Goal: Task Accomplishment & Management: Use online tool/utility

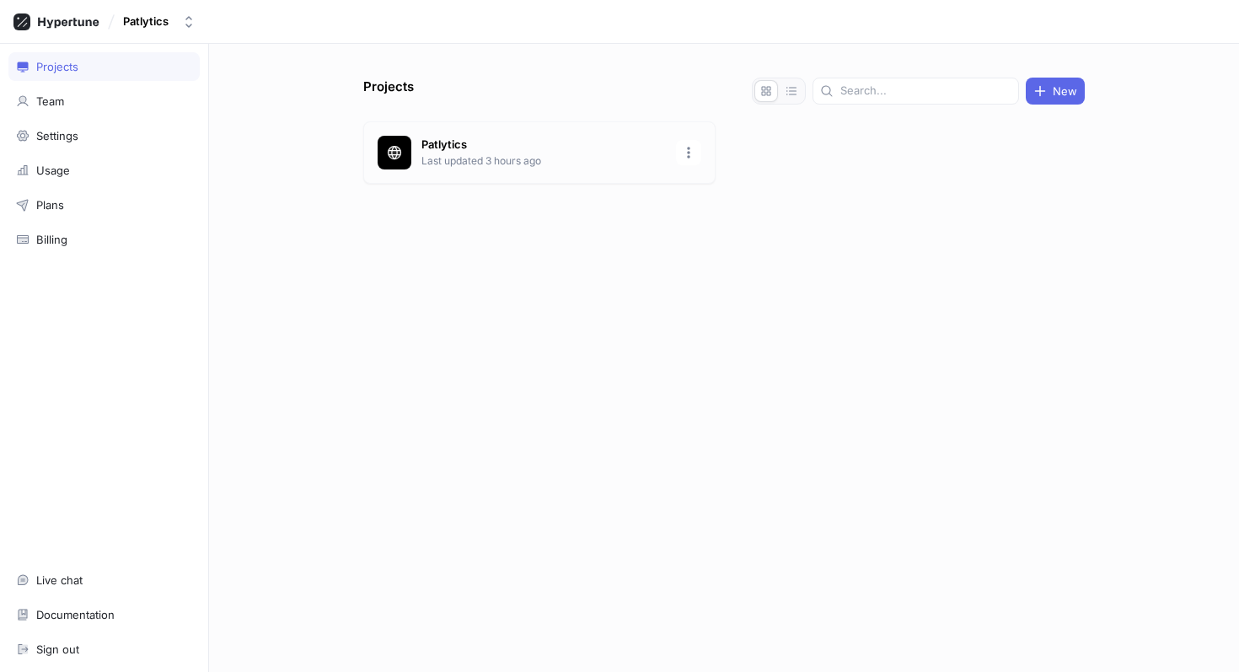
click at [504, 153] on p "Last updated 3 hours ago" at bounding box center [543, 160] width 244 height 15
click at [523, 159] on p "Last updated 3 hours ago" at bounding box center [543, 160] width 244 height 15
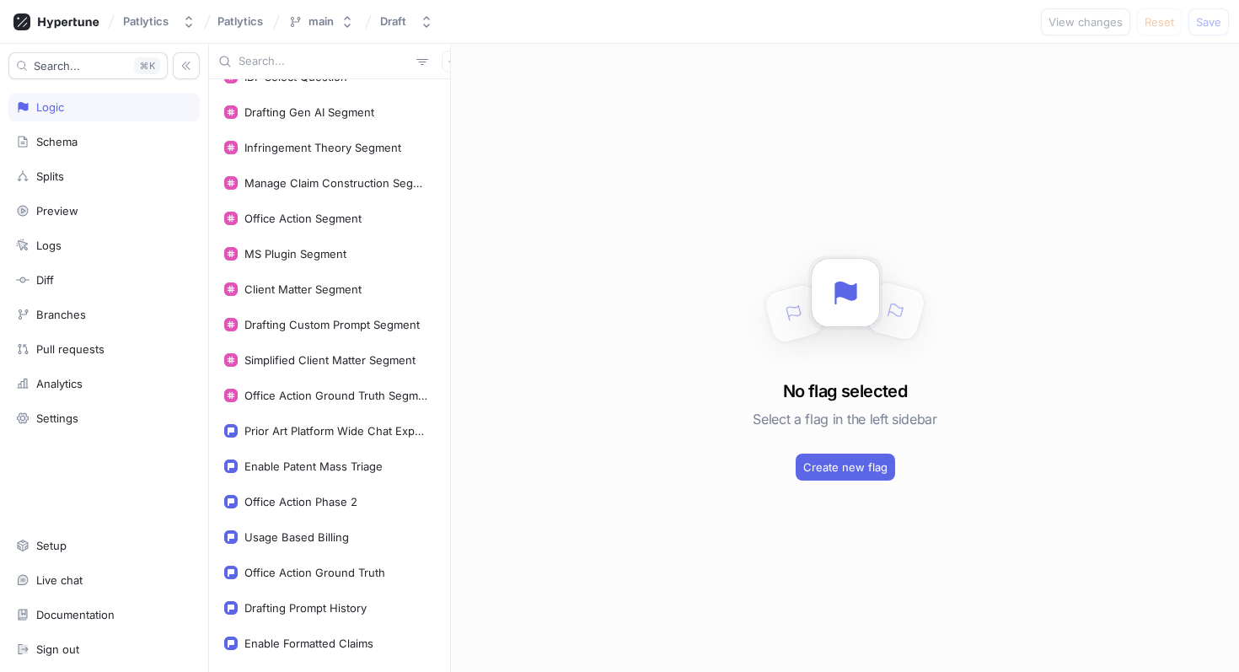
scroll to position [595, 0]
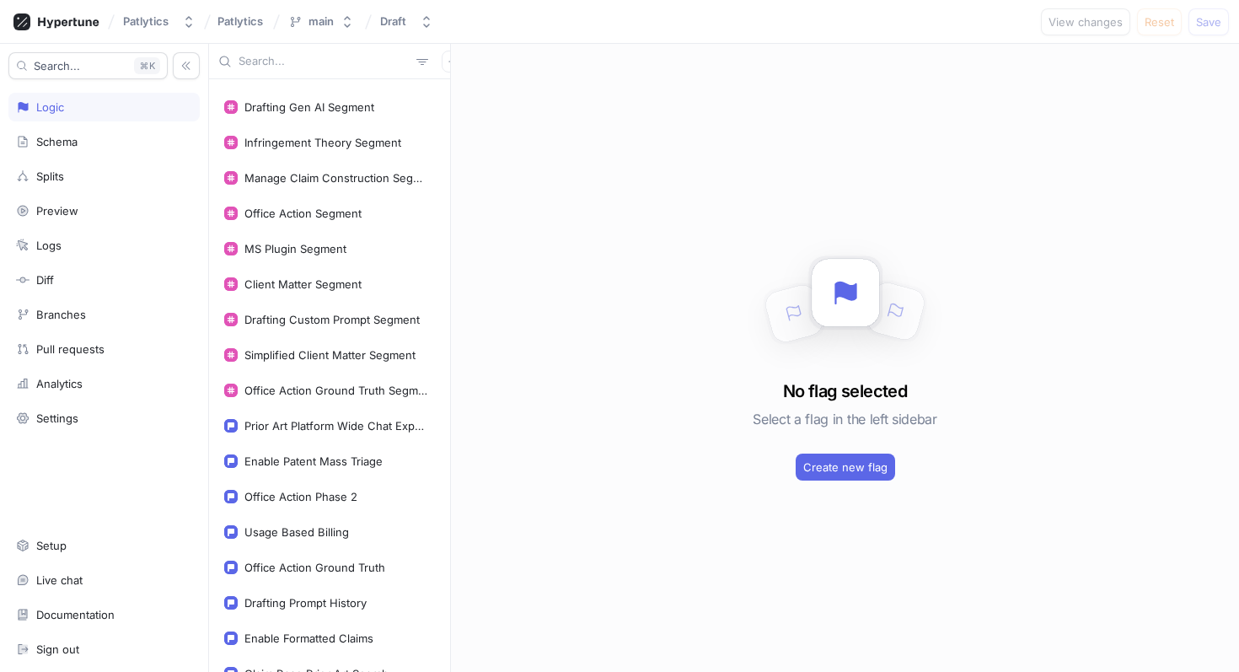
click at [288, 62] on input "text" at bounding box center [324, 61] width 171 height 17
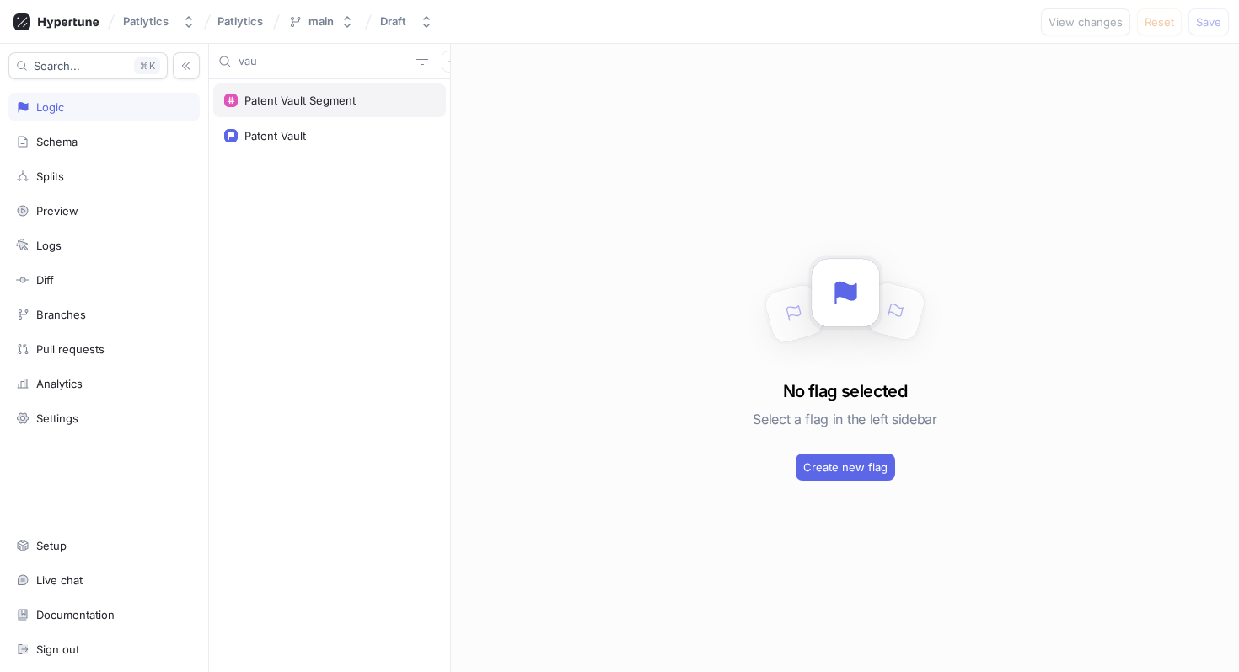
type input "vau"
click at [256, 109] on div "Patent Vault Segment" at bounding box center [329, 100] width 233 height 34
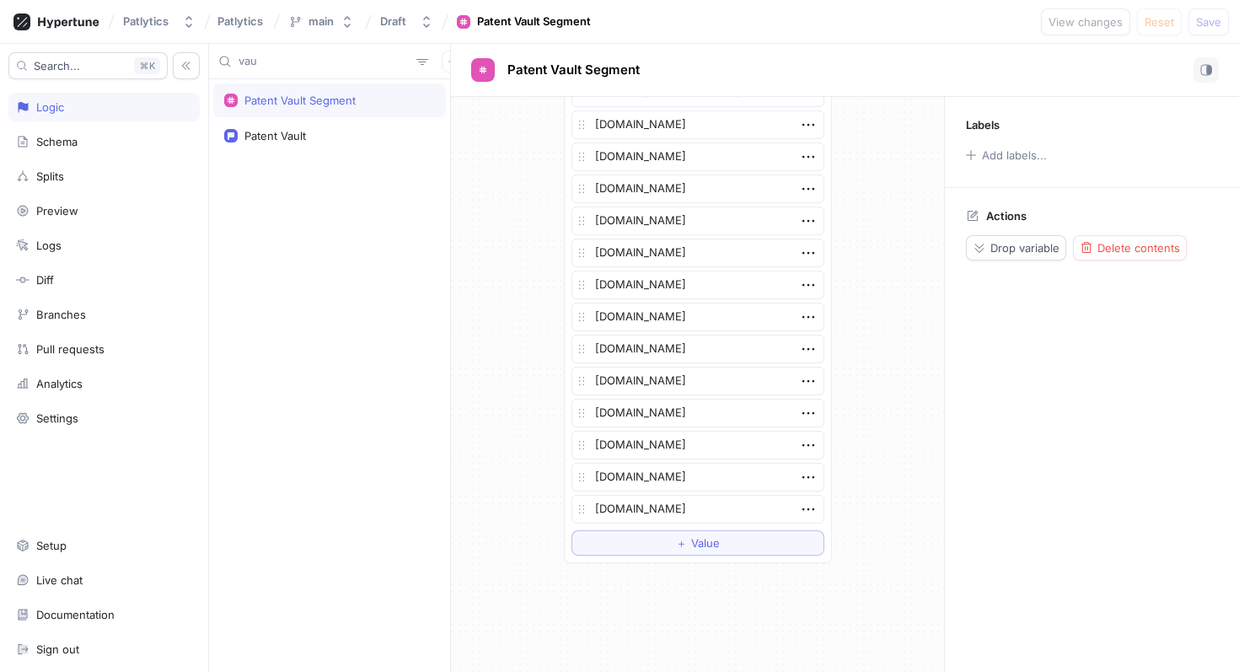
scroll to position [3535, 0]
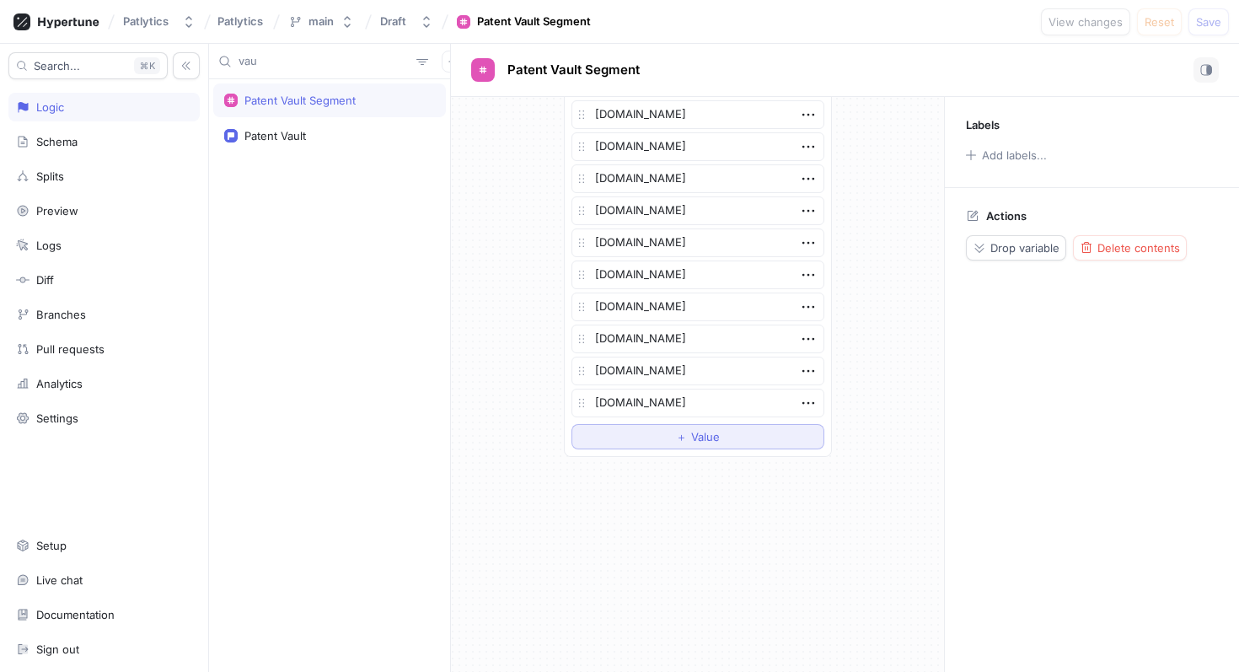
click at [687, 437] on div "＋ Value" at bounding box center [698, 437] width 44 height 10
type textarea "x"
type textarea "e"
type textarea "x"
type textarea "eq"
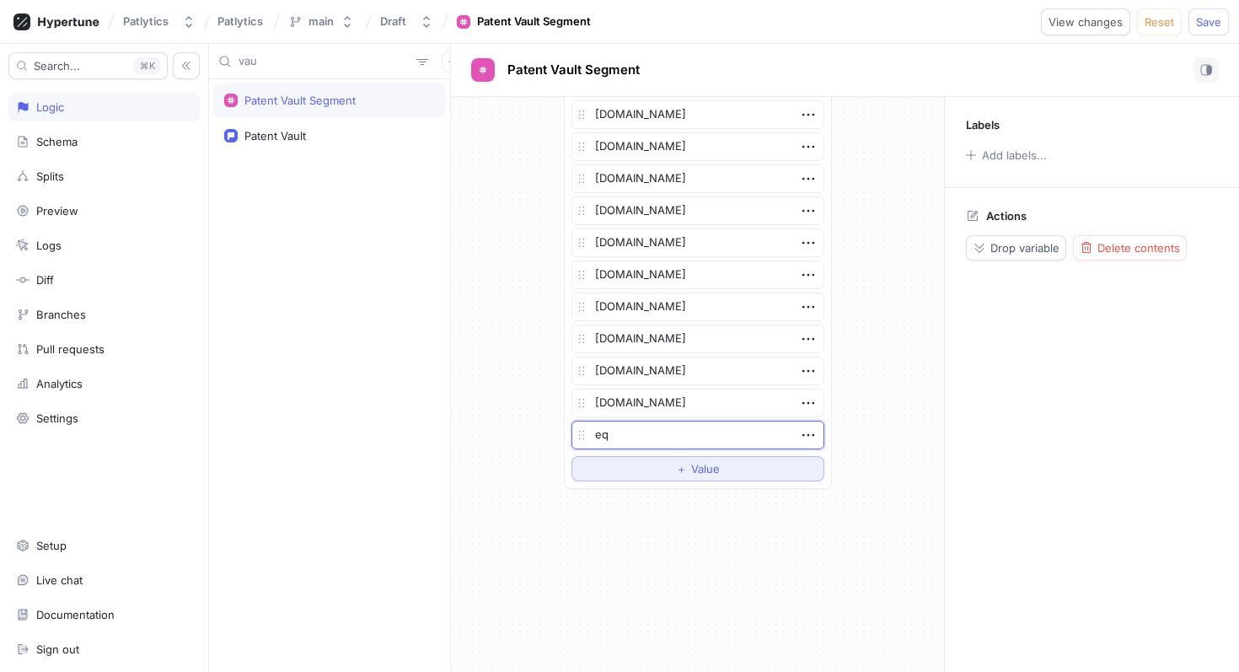
type textarea "x"
type textarea "equ"
type textarea "x"
type textarea "equip"
type textarea "x"
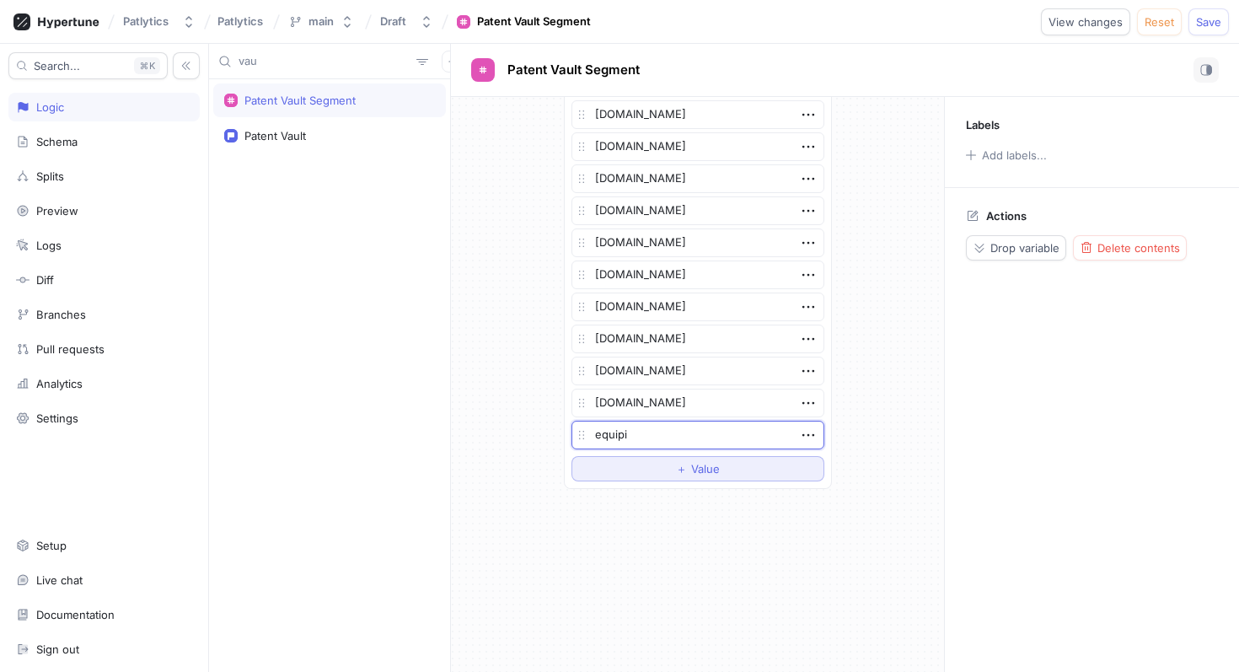
type textarea "equipip"
type textarea "x"
type textarea "equipip."
type textarea "x"
type textarea "equipip.c"
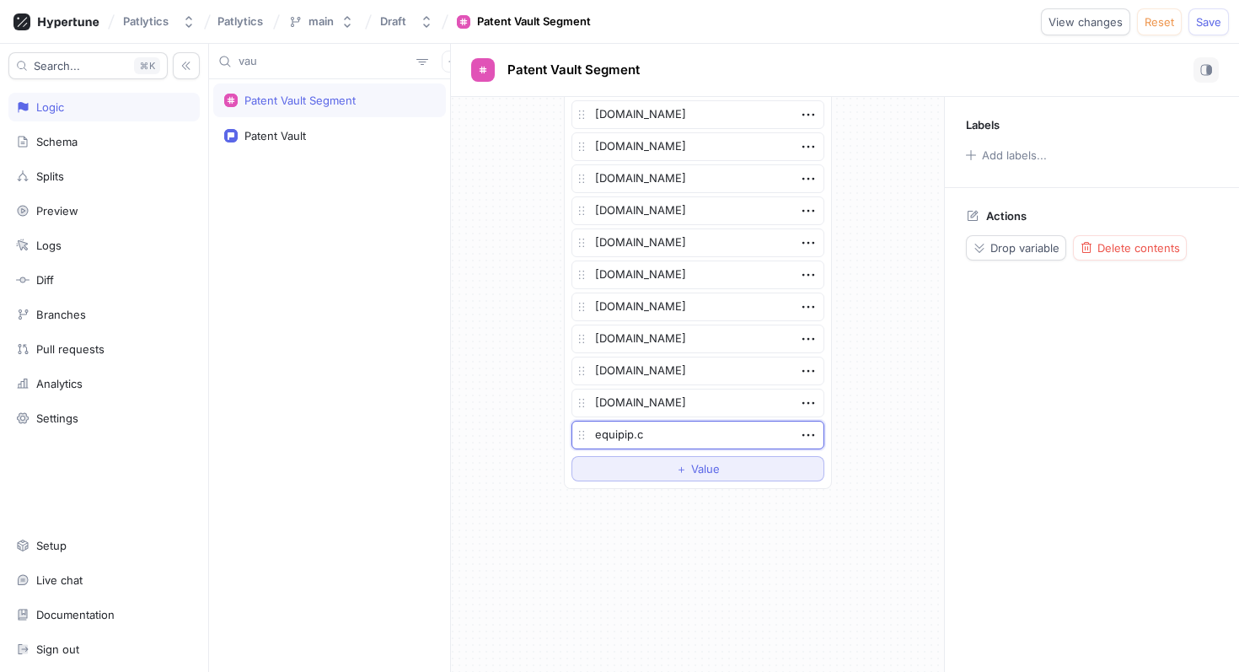
type textarea "x"
type textarea "equipip.co"
type textarea "x"
type textarea "equipip.com"
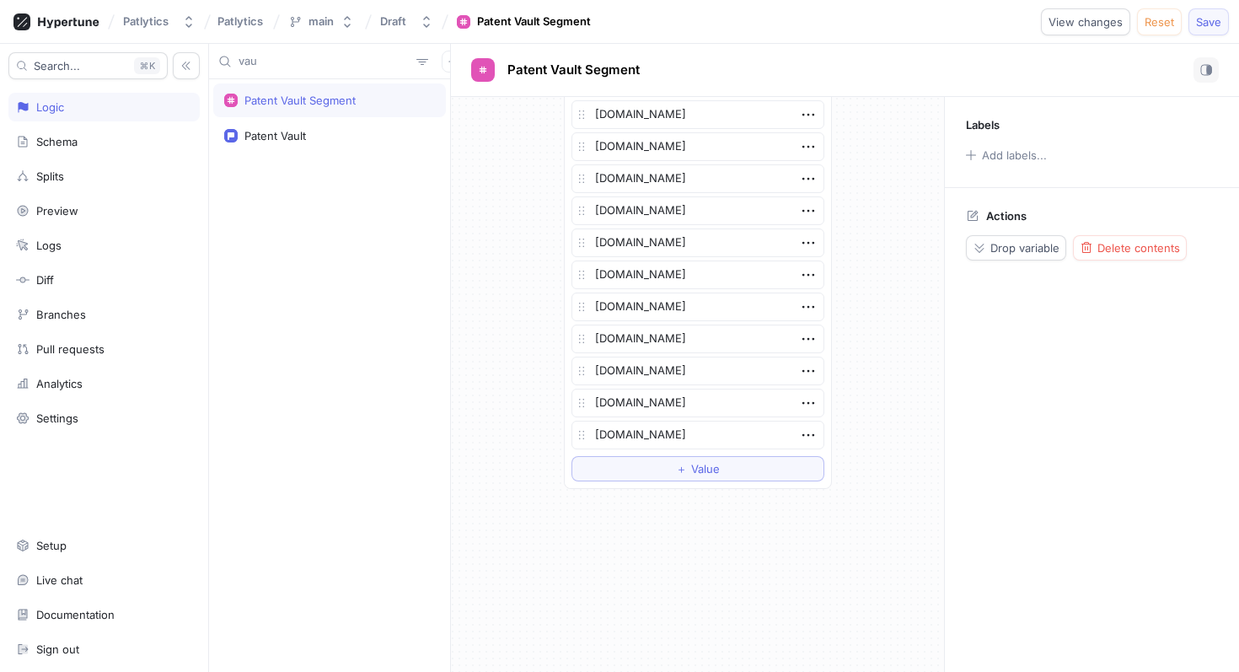
click at [1196, 24] on span "Save" at bounding box center [1208, 22] width 25 height 10
type textarea "x"
click at [275, 65] on input "vau" at bounding box center [324, 61] width 171 height 17
type input "inval"
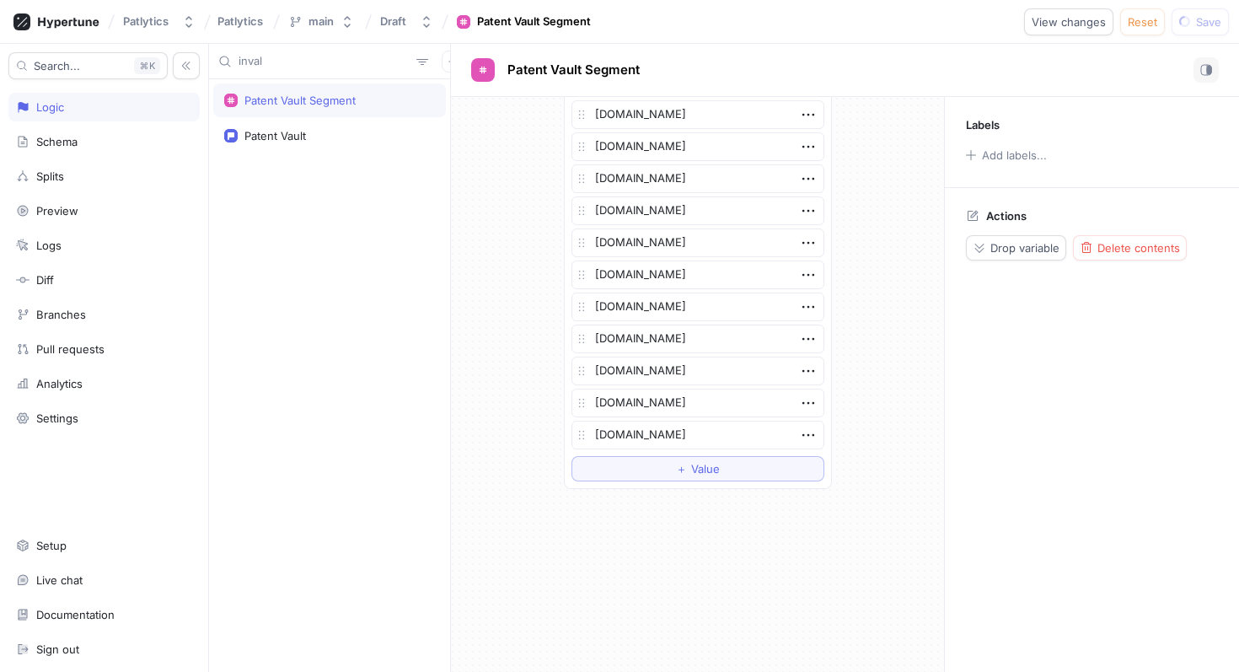
type textarea "x"
type input "invali"
type textarea "x"
type input "invalid"
type textarea "x"
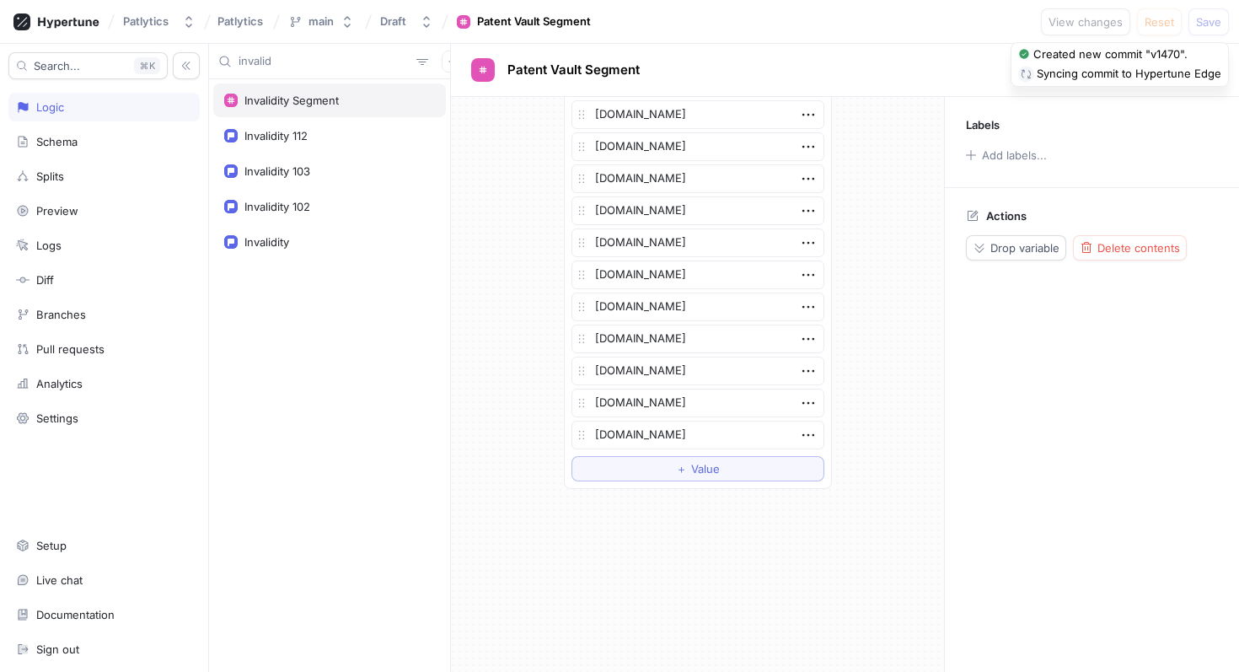
type input "invalid"
click at [276, 94] on div "Invalidity Segment" at bounding box center [291, 100] width 94 height 13
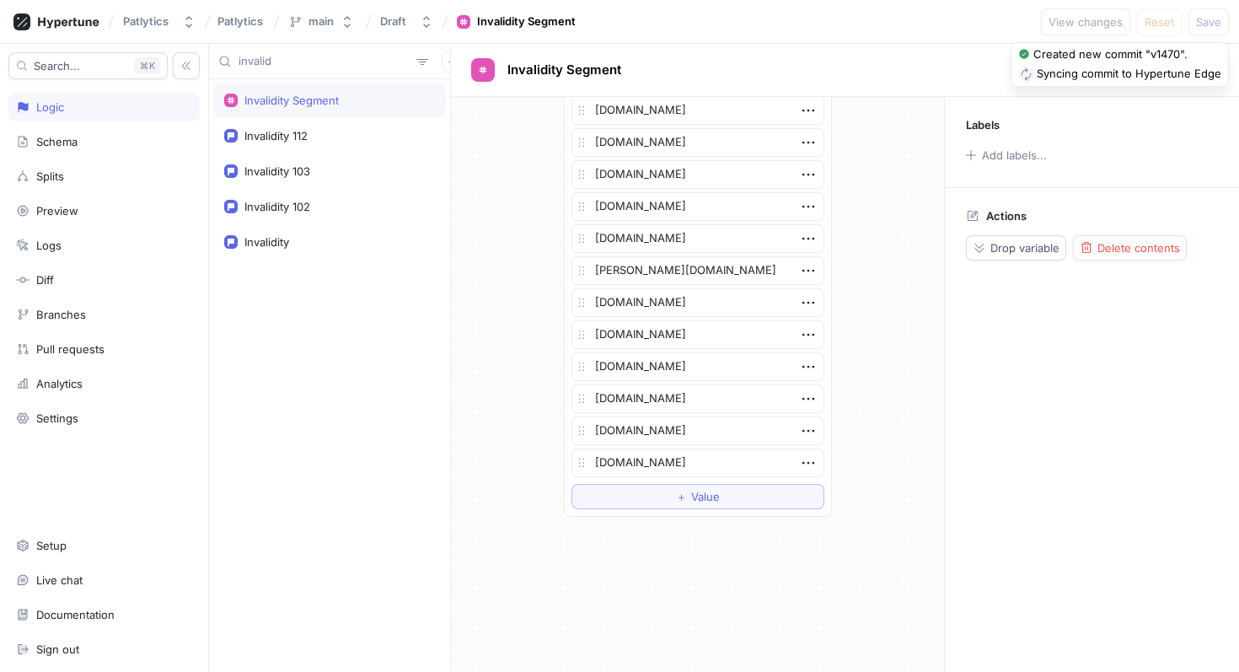
scroll to position [3631, 0]
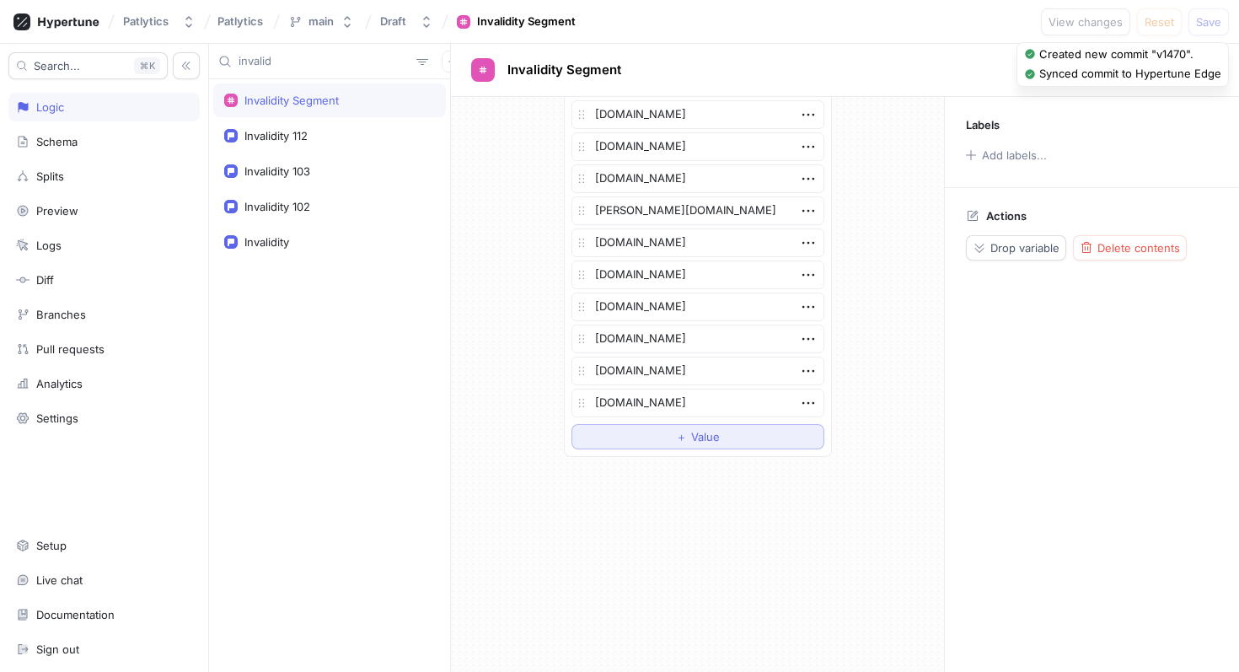
click at [703, 438] on span "Value" at bounding box center [705, 437] width 29 height 10
type textarea "x"
type textarea "in"
type textarea "x"
type textarea "inv"
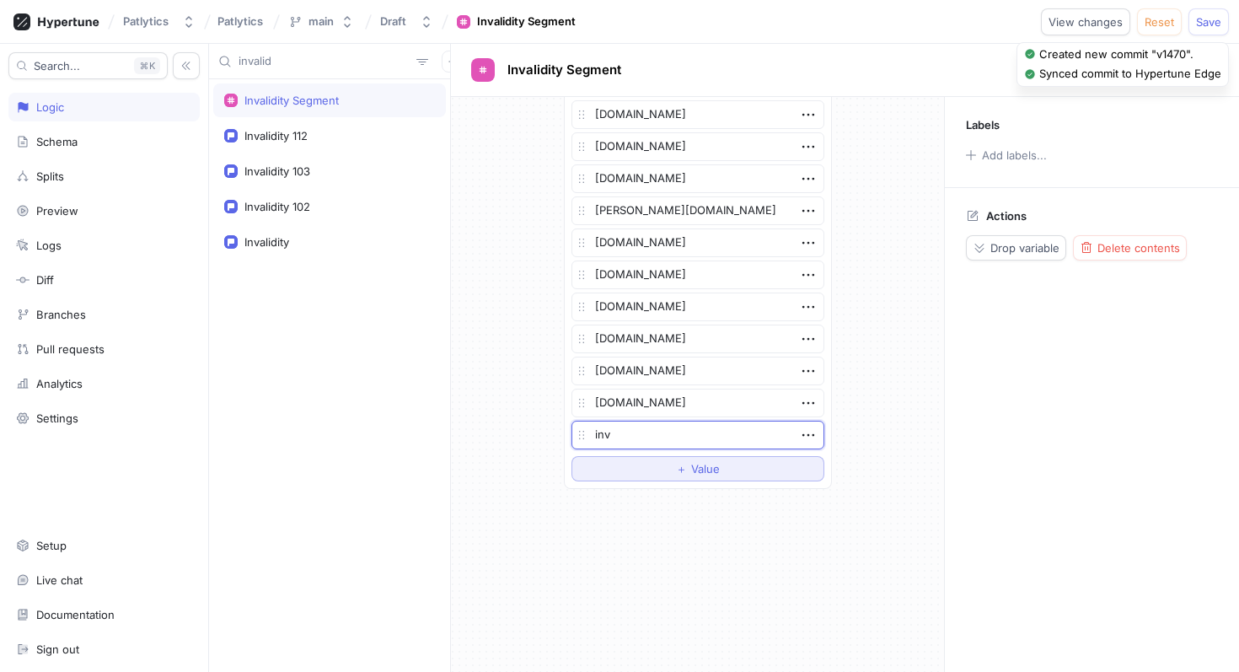
type textarea "x"
type textarea "inva"
type textarea "x"
type textarea "in"
type textarea "x"
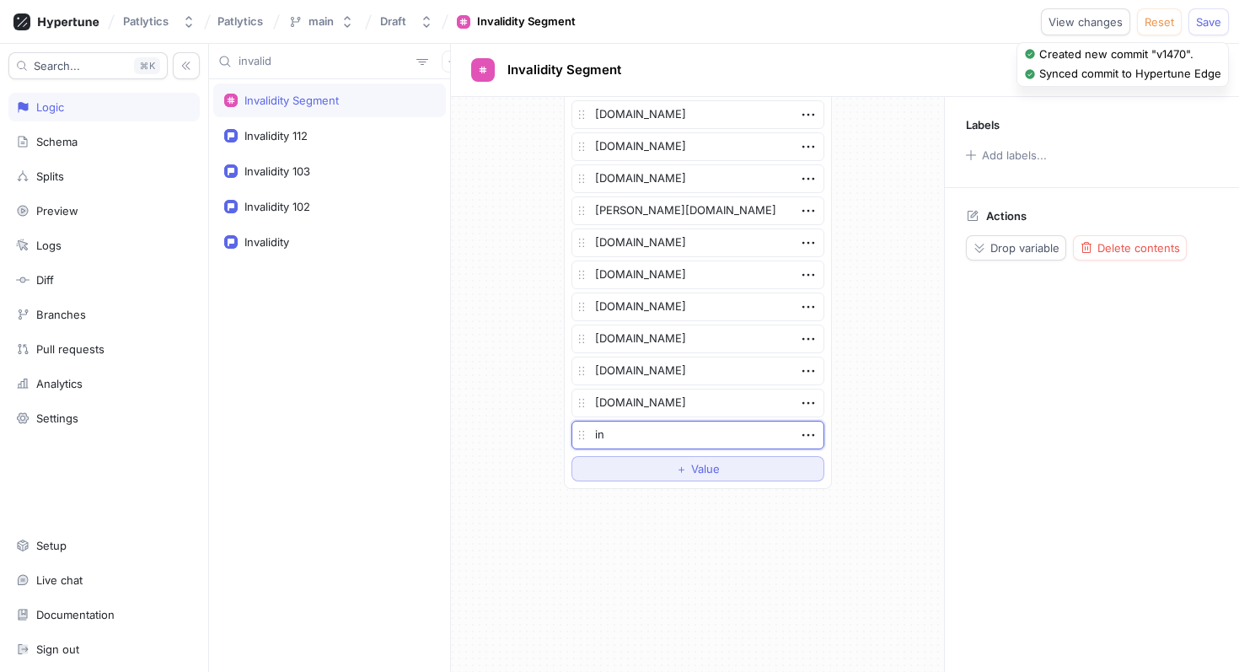
type textarea "i"
type textarea "x"
type textarea "e"
type textarea "x"
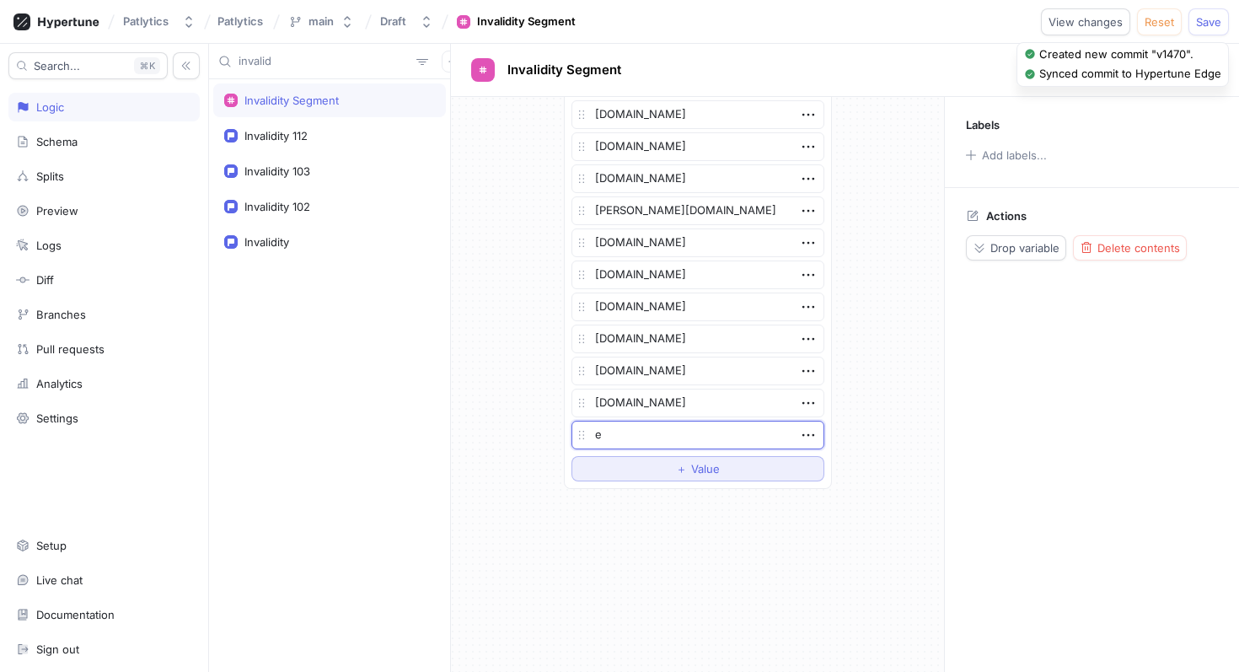
type textarea "eq"
type textarea "x"
type textarea "equ"
type textarea "x"
type textarea "equi"
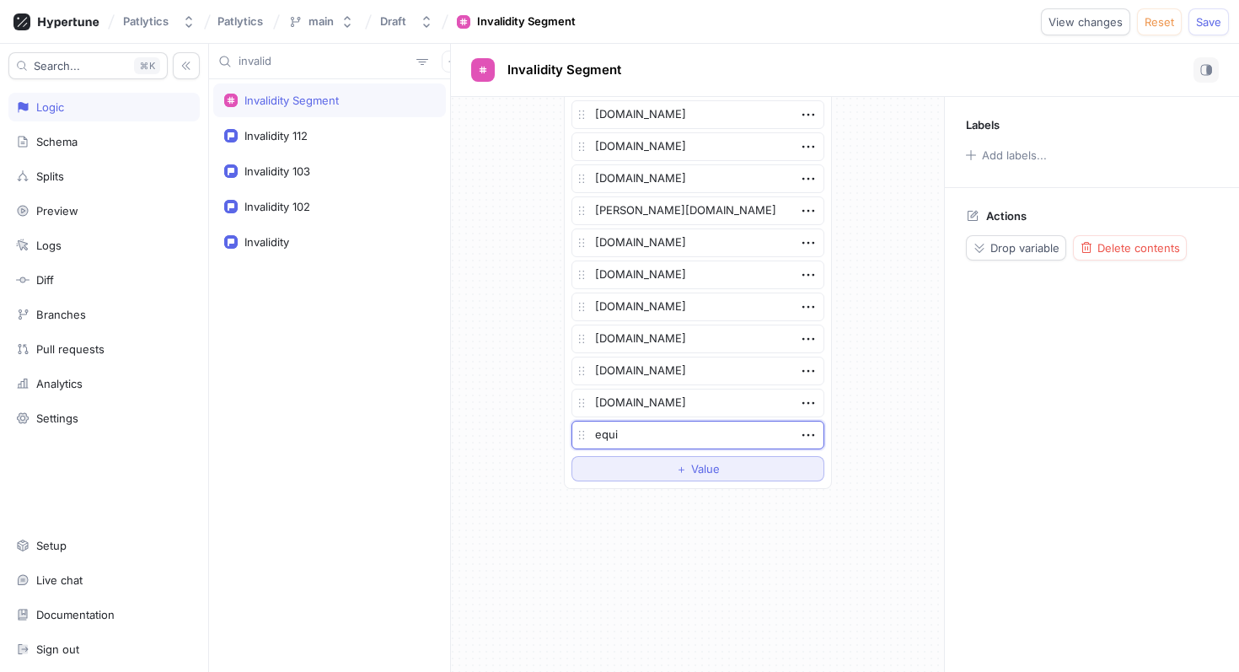
type textarea "x"
type textarea "equip"
type textarea "x"
type textarea "equipi"
type textarea "x"
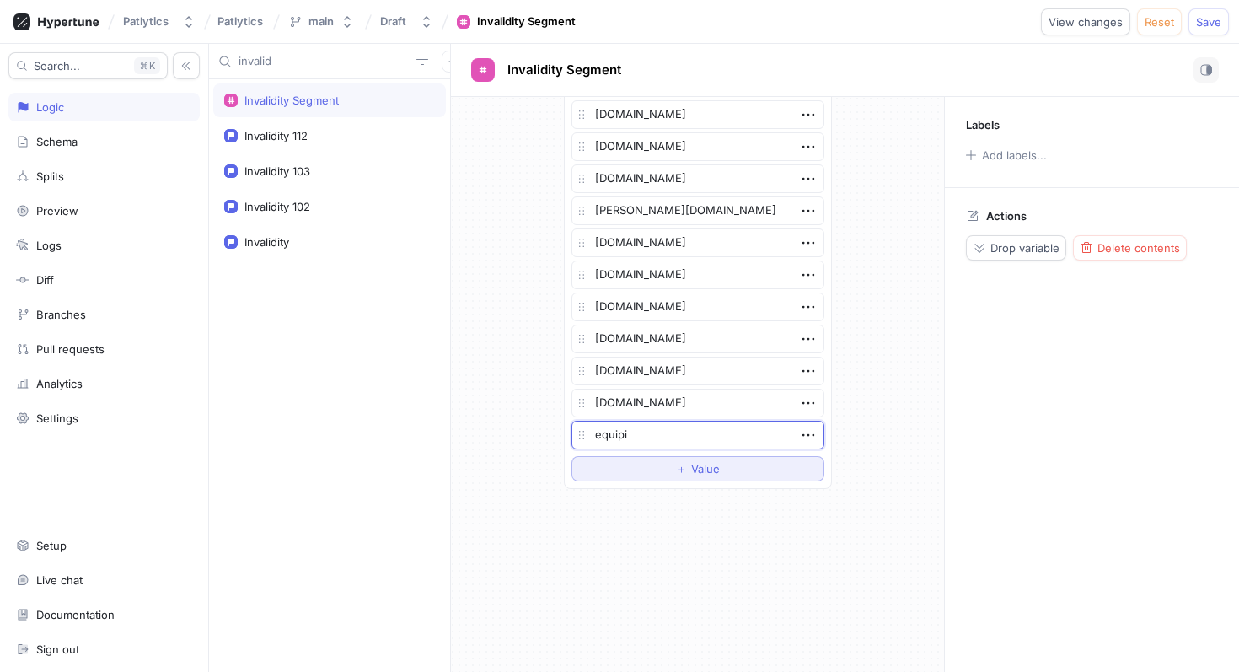
type textarea "equipip"
type textarea "x"
type textarea "equipip."
type textarea "x"
type textarea "equipip.c"
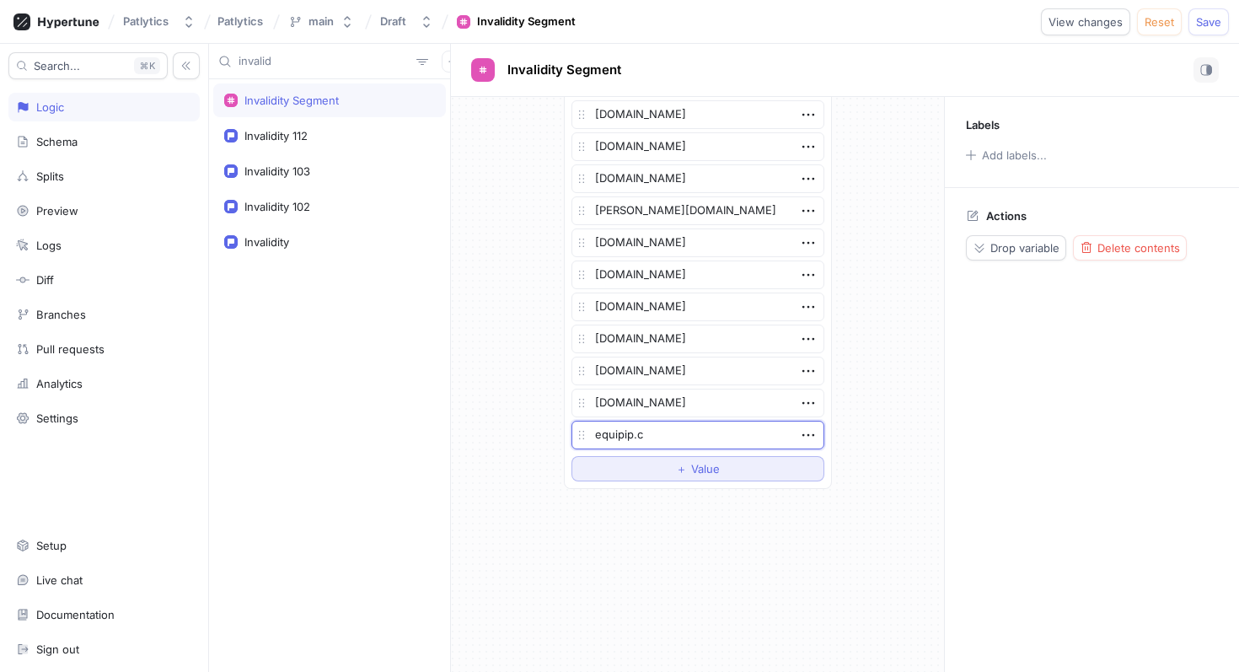
type textarea "x"
type textarea "equipip.co"
type textarea "x"
type textarea "equipip.com"
type textarea "x"
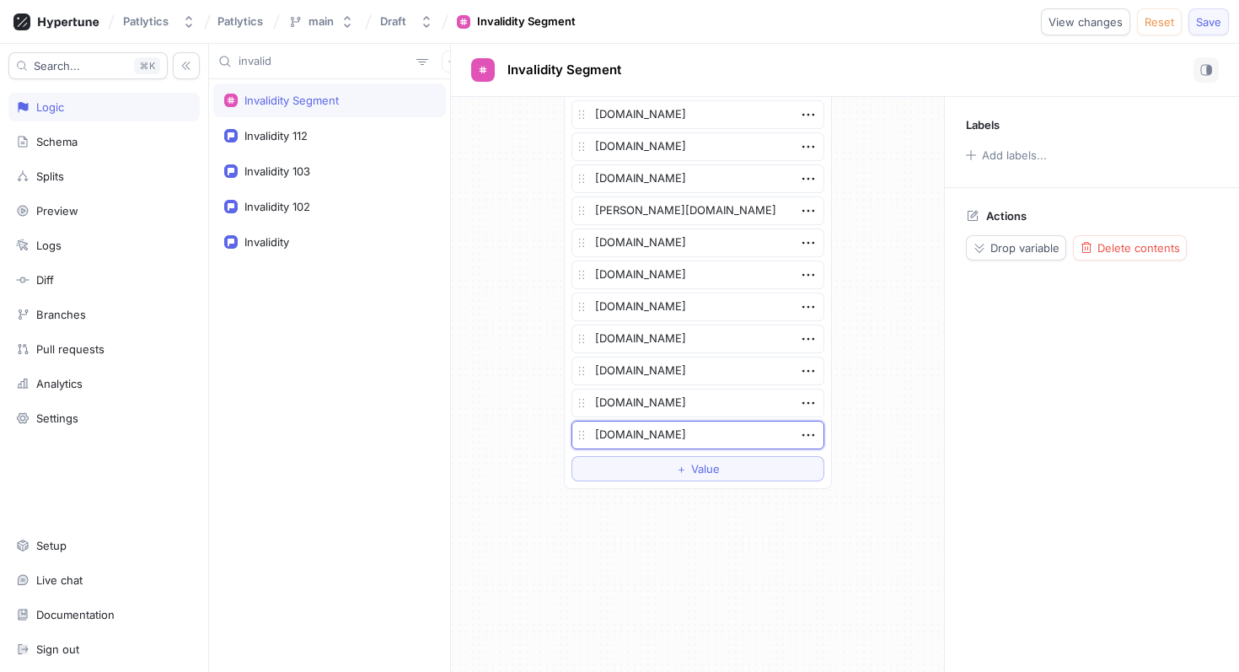
type textarea "equipip.com"
click at [1217, 17] on span "Save" at bounding box center [1208, 22] width 25 height 10
type textarea "x"
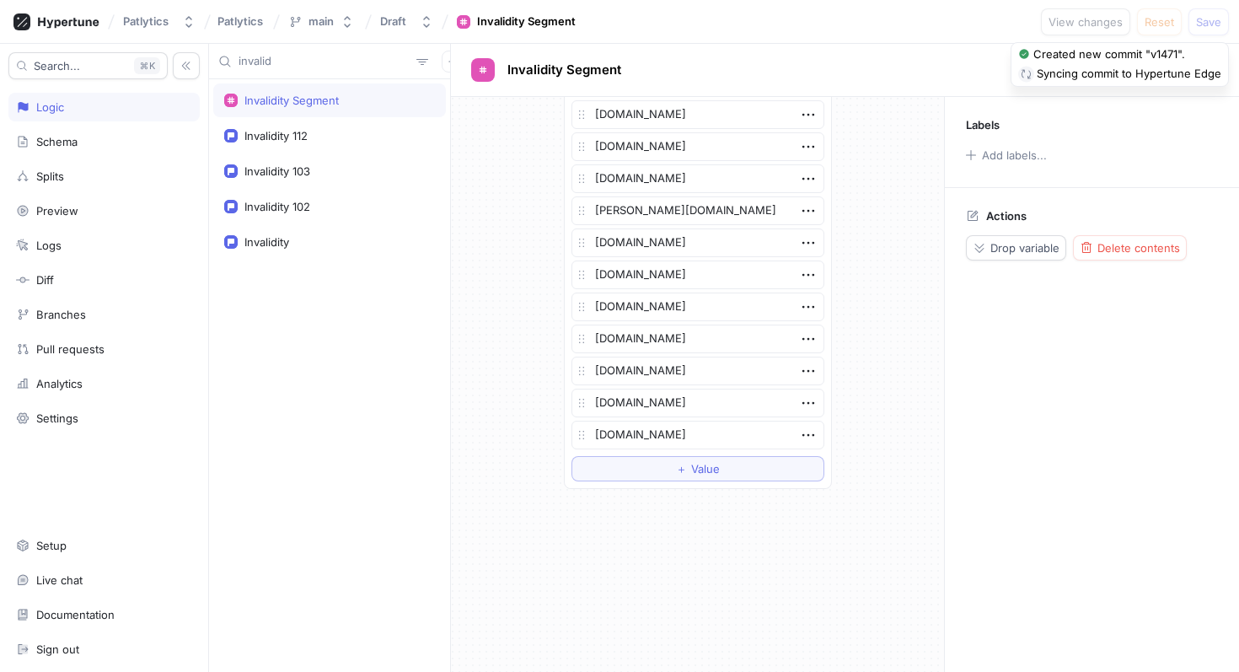
click at [300, 65] on input "invalid" at bounding box center [324, 61] width 171 height 17
type input "de"
type textarea "x"
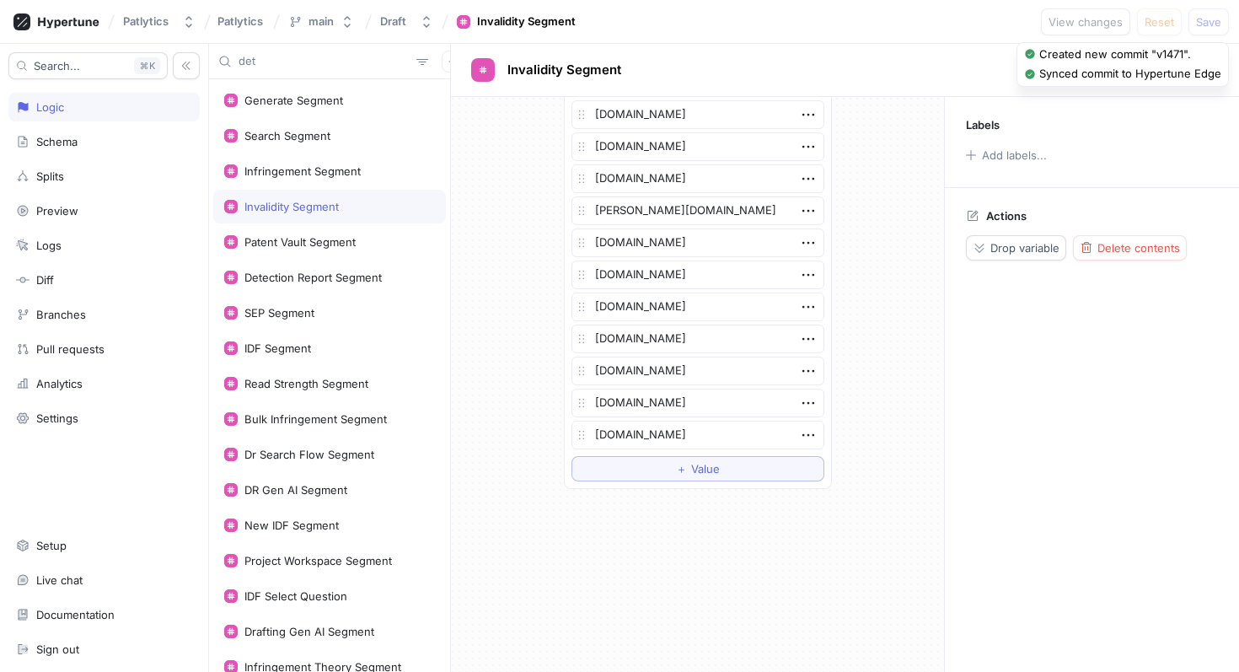
type input "dete"
type textarea "x"
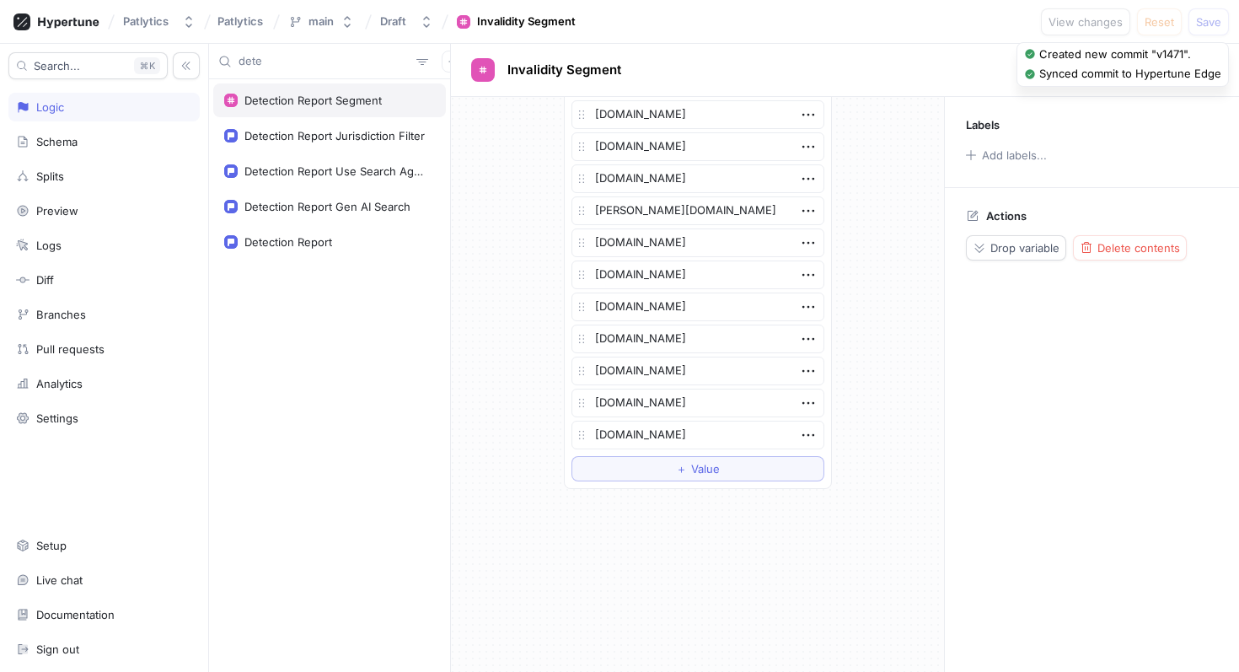
type input "dete"
click at [302, 91] on div "Detection Report Segment" at bounding box center [329, 100] width 233 height 34
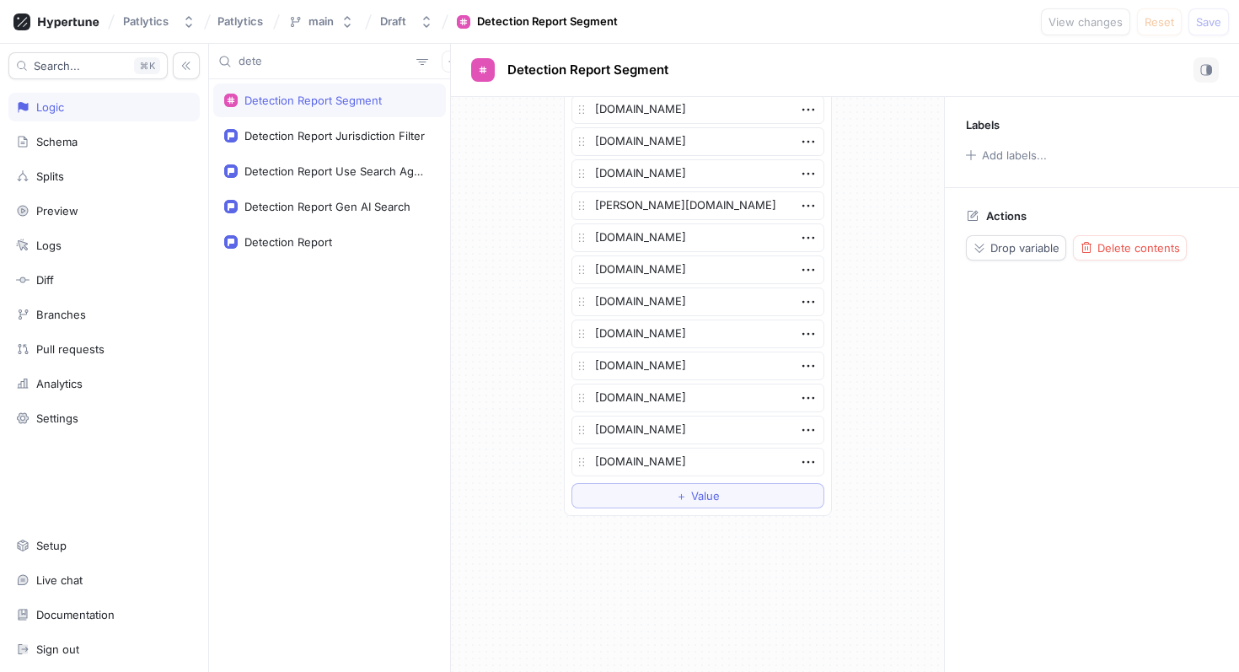
scroll to position [3759, 0]
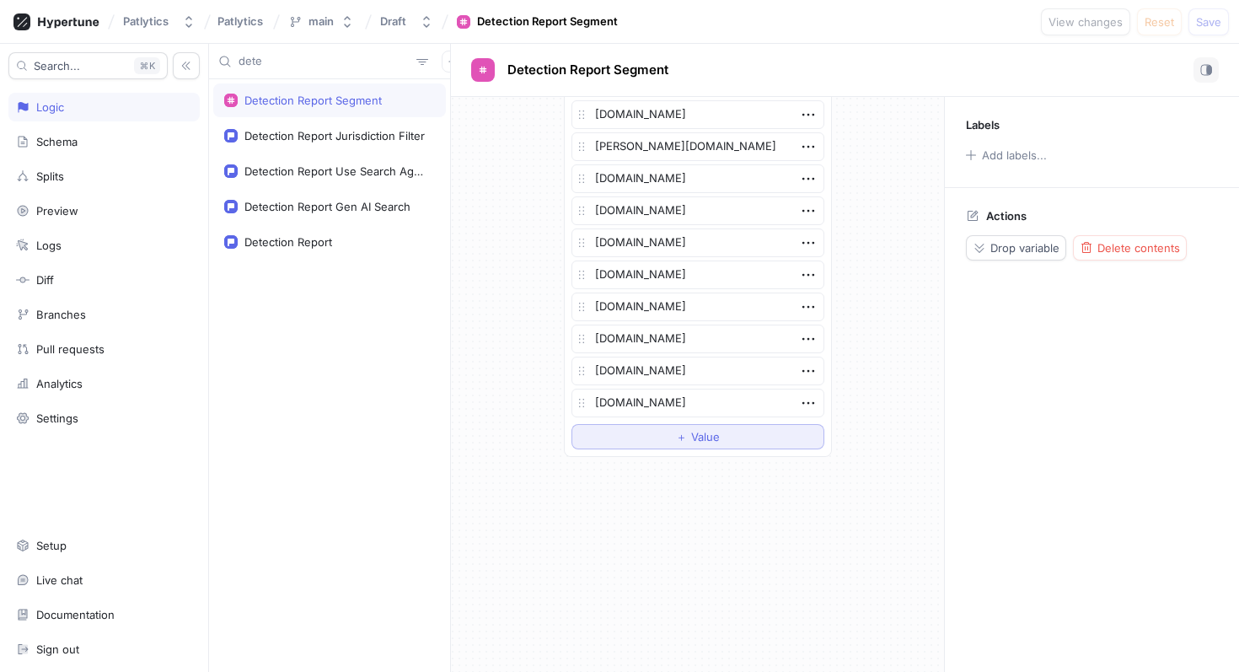
click at [699, 434] on span "Value" at bounding box center [705, 437] width 29 height 10
type textarea "x"
type textarea "e"
type textarea "x"
type textarea "eq"
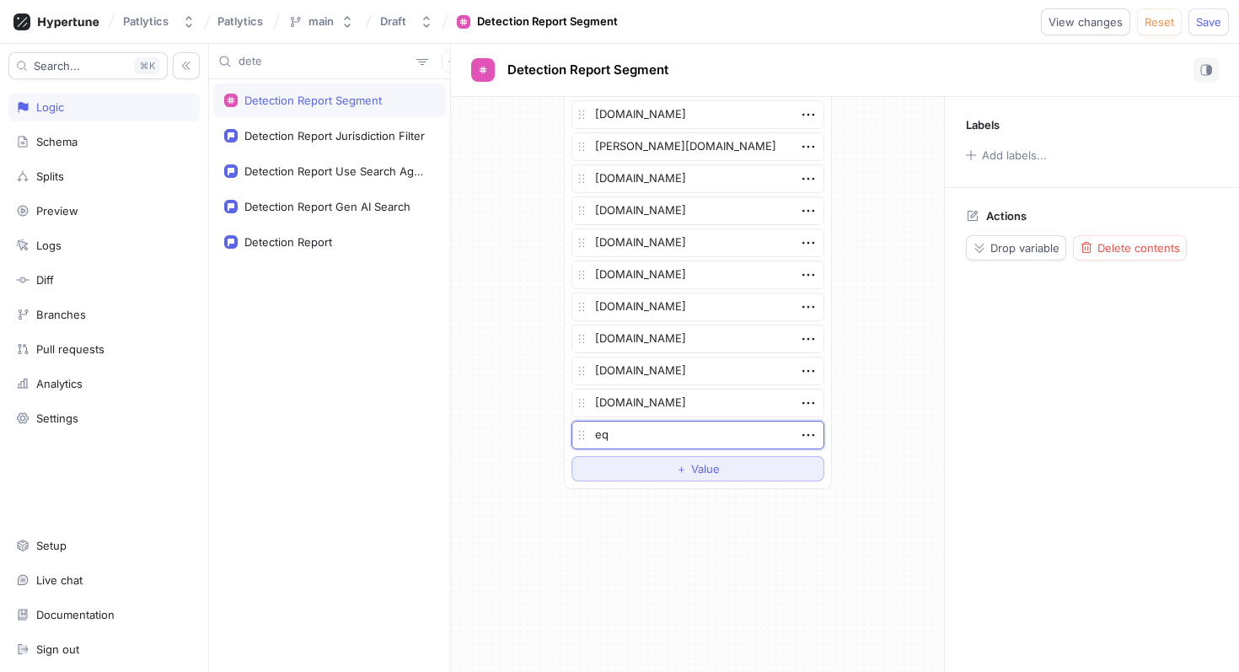
type textarea "x"
type textarea "equi"
type textarea "x"
type textarea "equip"
type textarea "x"
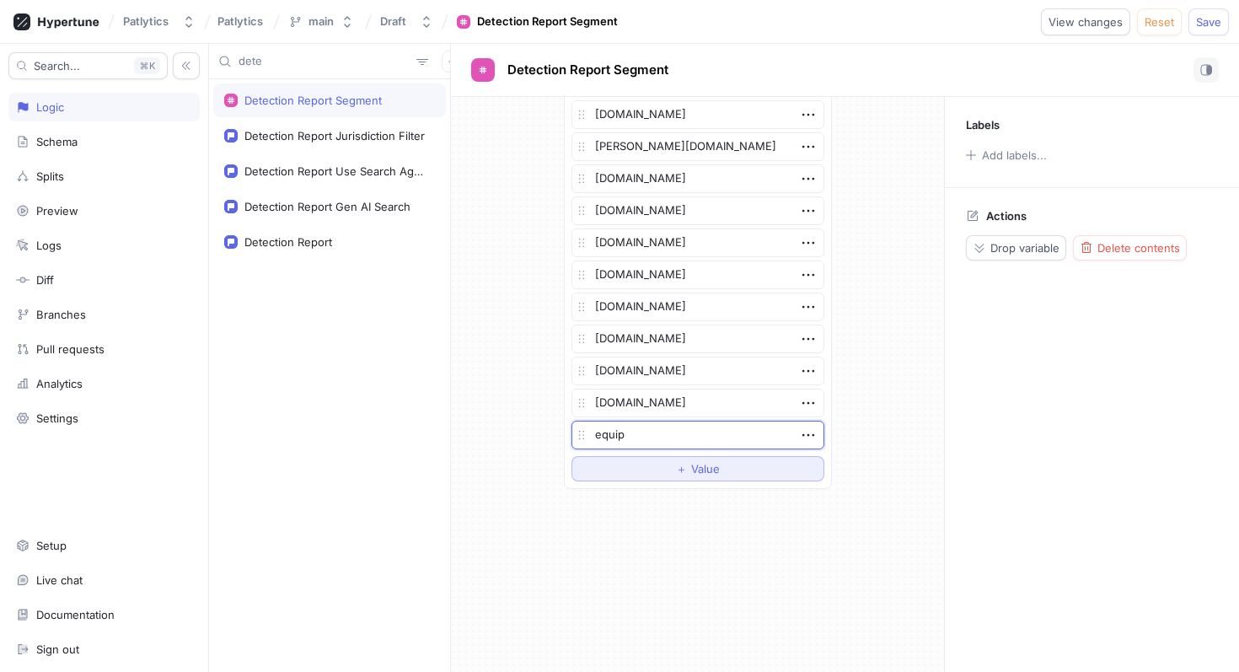
type textarea "equipi"
type textarea "x"
type textarea "equipip"
type textarea "x"
type textarea "equipip."
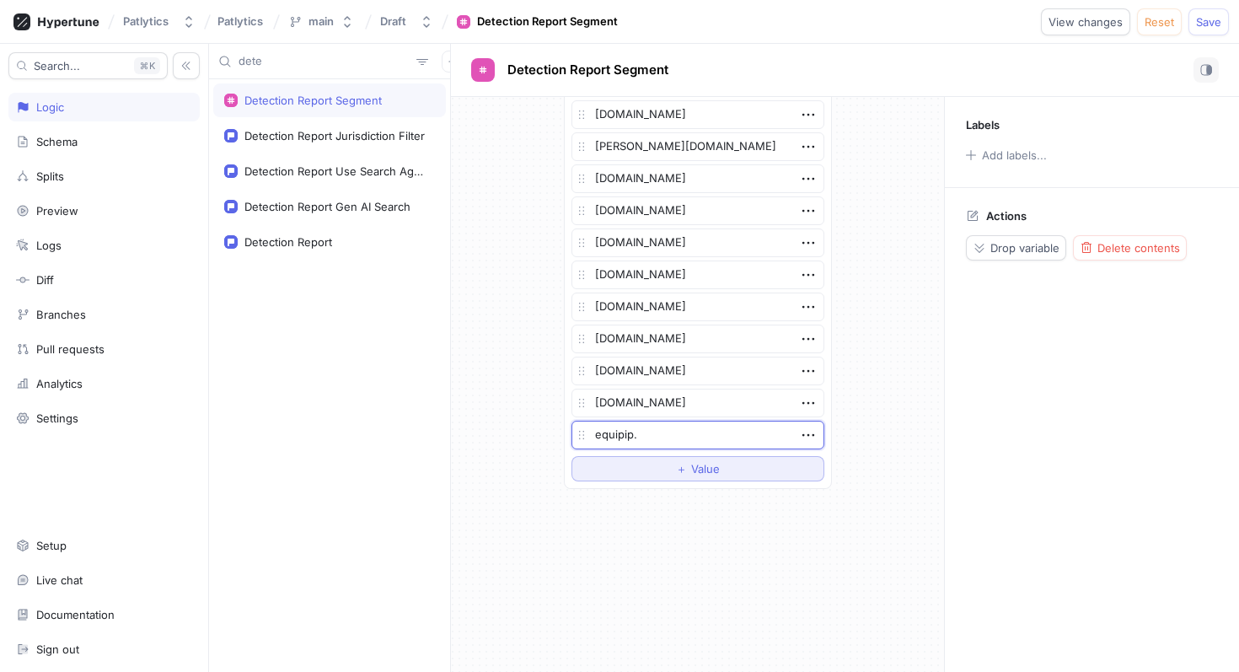
type textarea "x"
type textarea "equipip.c"
type textarea "x"
type textarea "equipip.co"
type textarea "x"
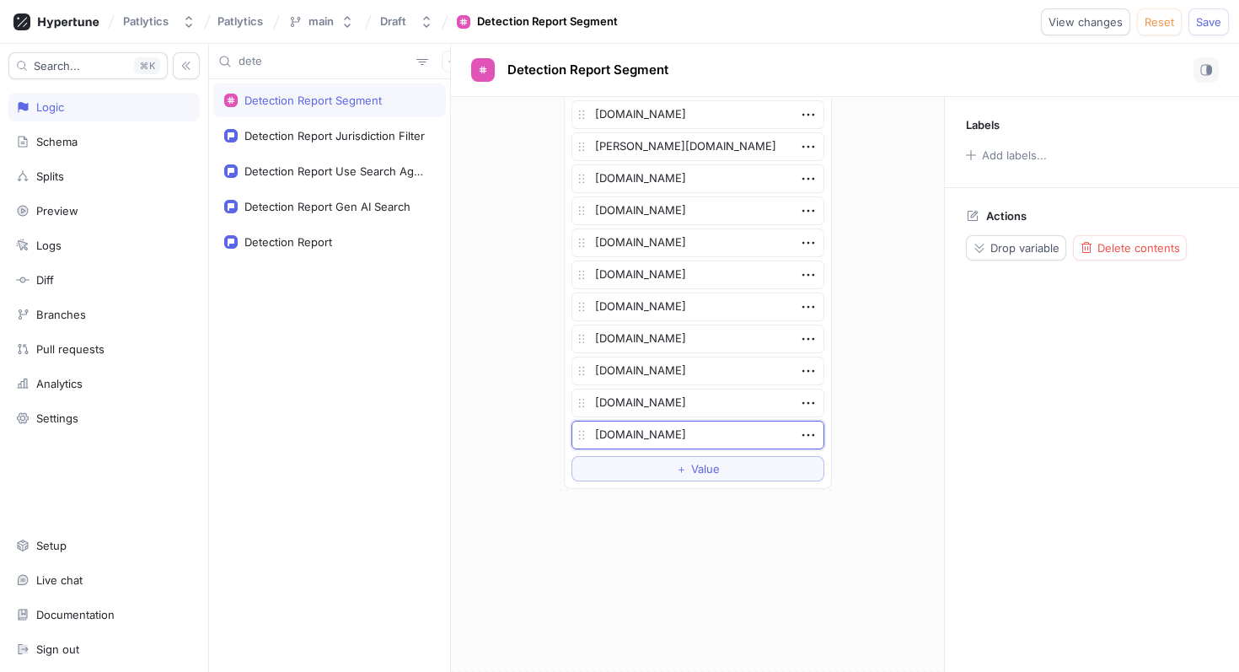
type textarea "equipip.com"
click at [1221, 6] on div "Patlytics Patlytics main Draft Detection Report Segment View changes Reset Save" at bounding box center [619, 22] width 1239 height 44
click at [1220, 13] on button "Save" at bounding box center [1208, 21] width 40 height 27
type textarea "x"
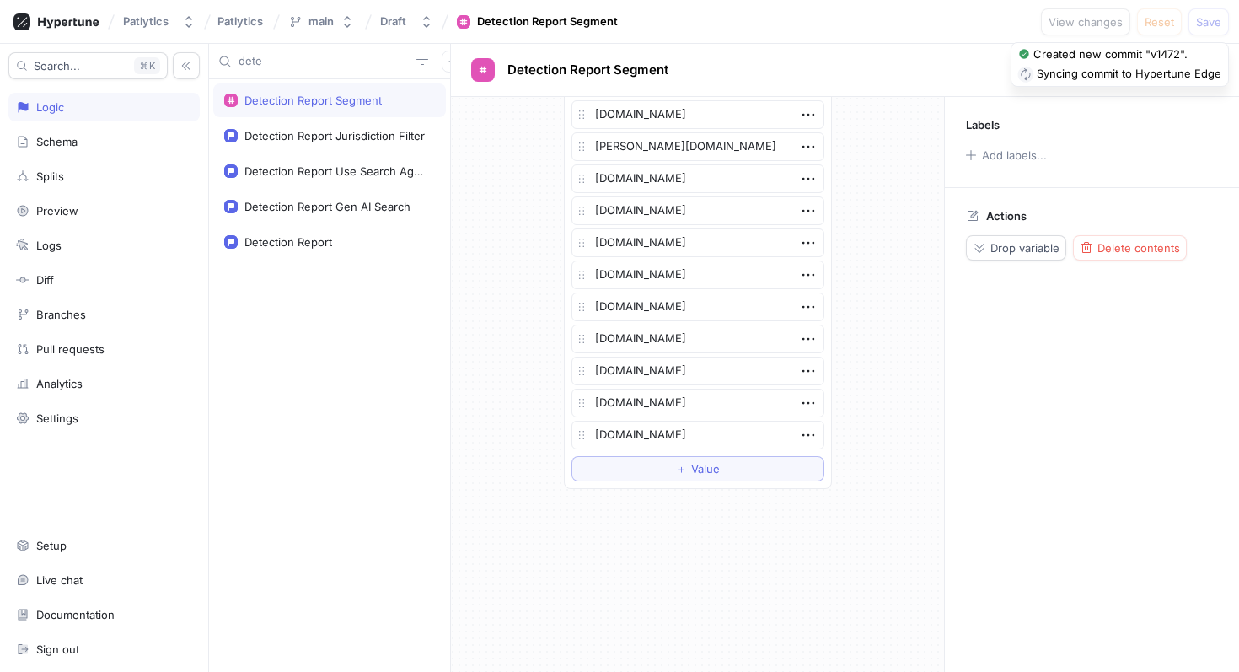
click at [281, 66] on input "dete" at bounding box center [324, 61] width 171 height 17
type input "sep"
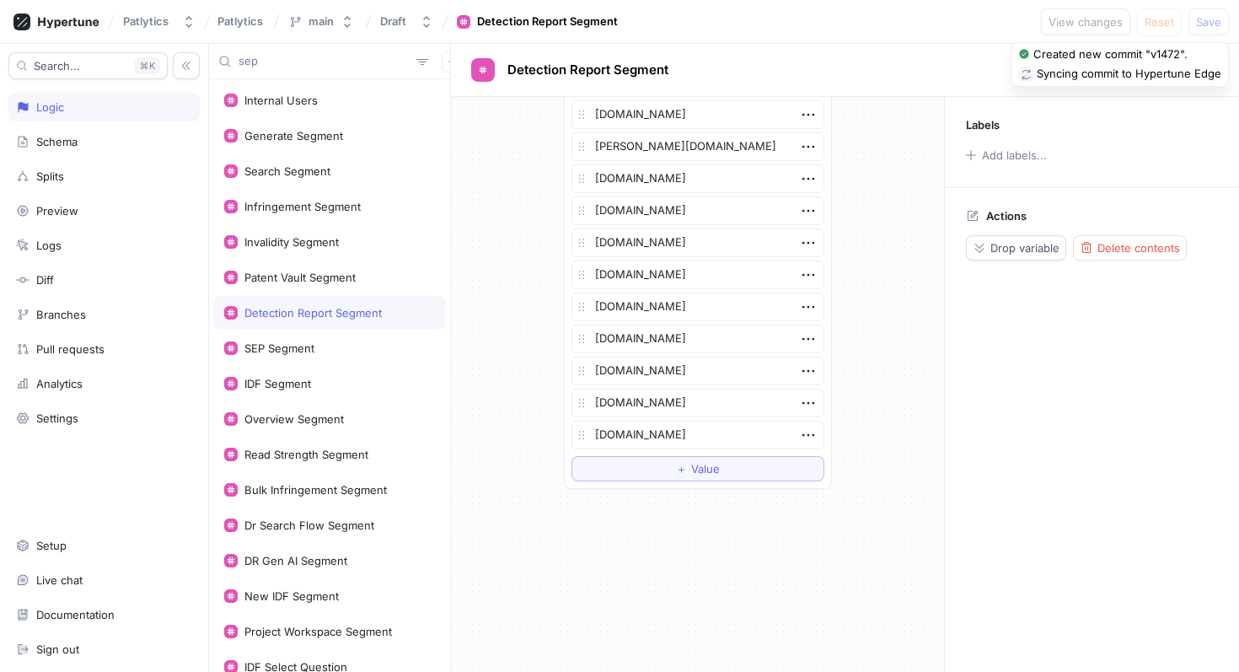
type textarea "x"
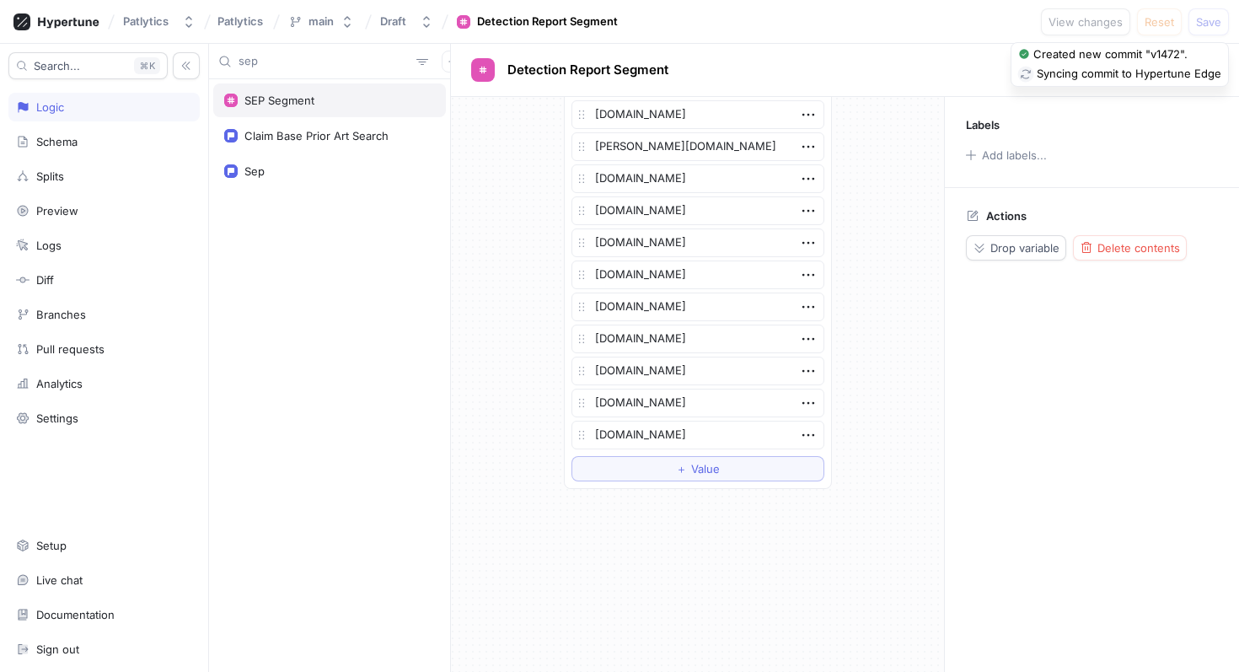
type input "sep"
click at [294, 97] on div "SEP Segment" at bounding box center [279, 100] width 70 height 13
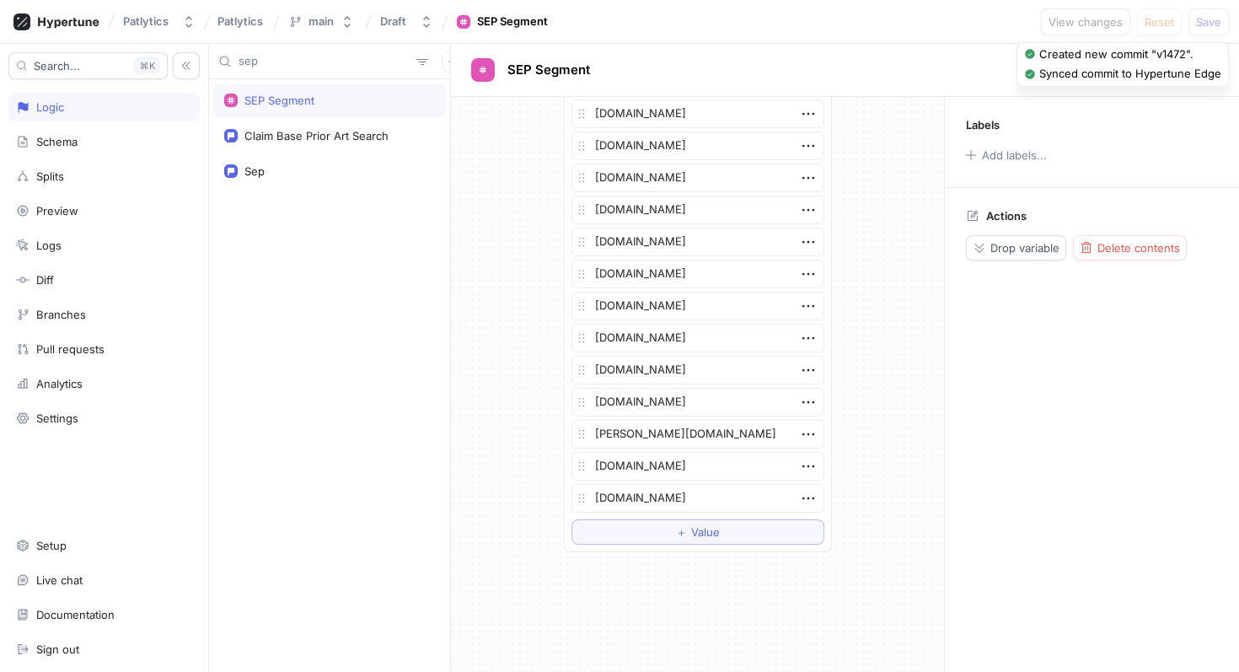
scroll to position [716, 0]
click at [664, 443] on button "＋ Value" at bounding box center [697, 436] width 253 height 25
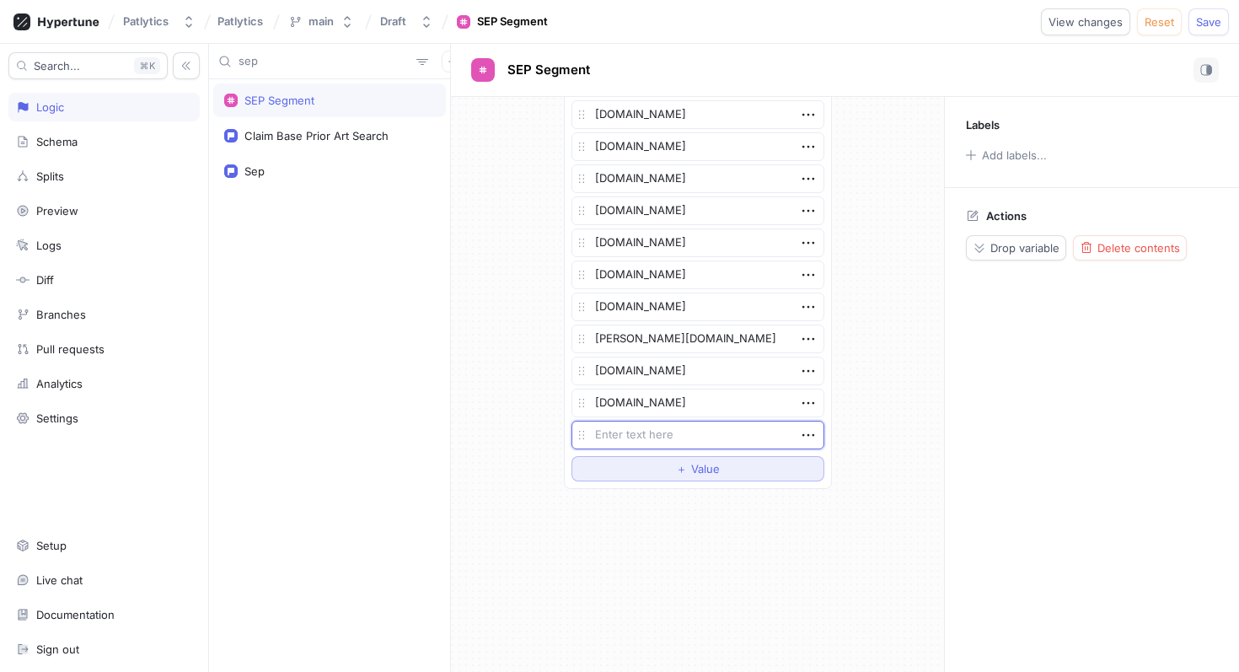
type textarea "x"
type textarea "e"
type textarea "x"
type textarea "eq"
type textarea "x"
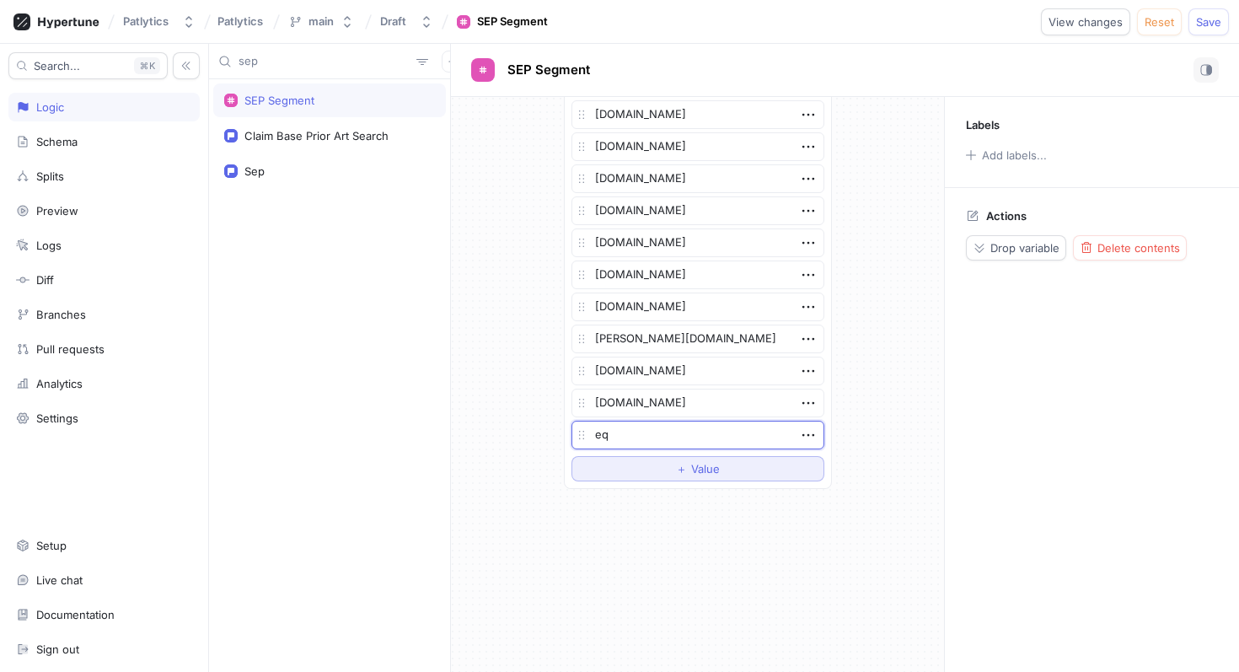
type textarea "equ"
type textarea "x"
type textarea "equip"
type textarea "x"
type textarea "equipip"
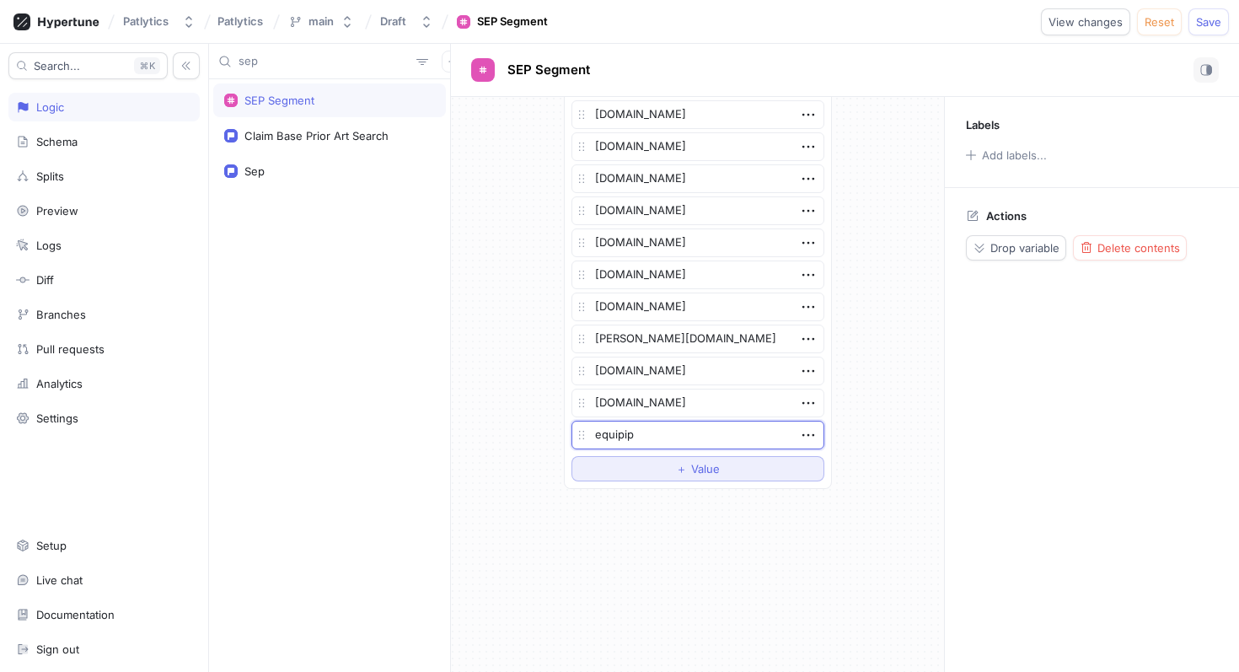
type textarea "x"
type textarea "equipip."
type textarea "x"
type textarea "equipip.c"
type textarea "x"
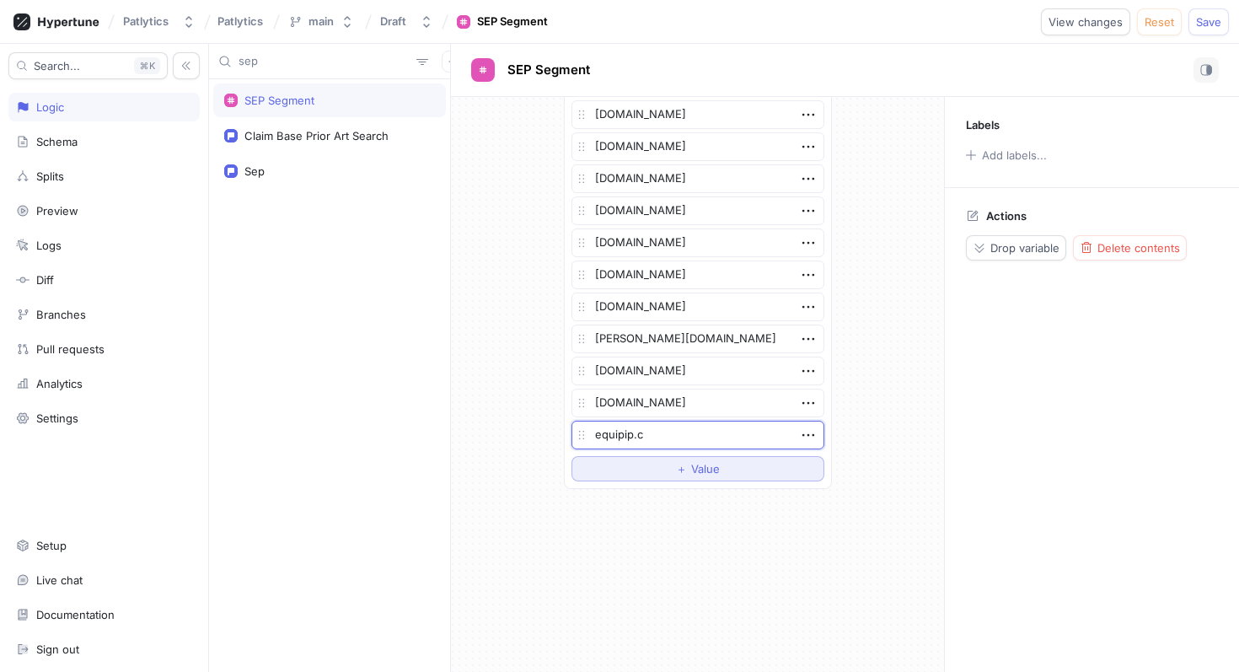
type textarea "equipip.co"
type textarea "x"
type textarea "equipip.com"
type textarea "x"
type textarea "equipip.com"
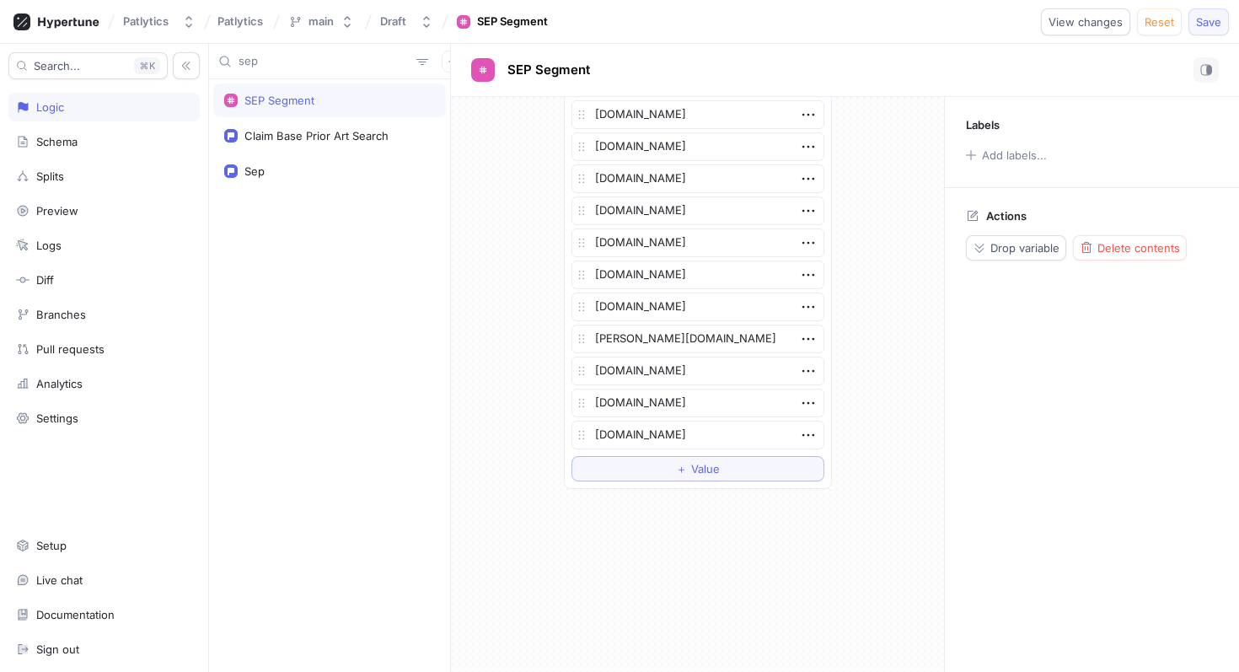
click at [1209, 28] on button "Save" at bounding box center [1208, 21] width 40 height 27
type textarea "x"
click at [283, 68] on input "sep" at bounding box center [324, 61] width 171 height 17
click at [282, 68] on input "sep" at bounding box center [324, 61] width 171 height 17
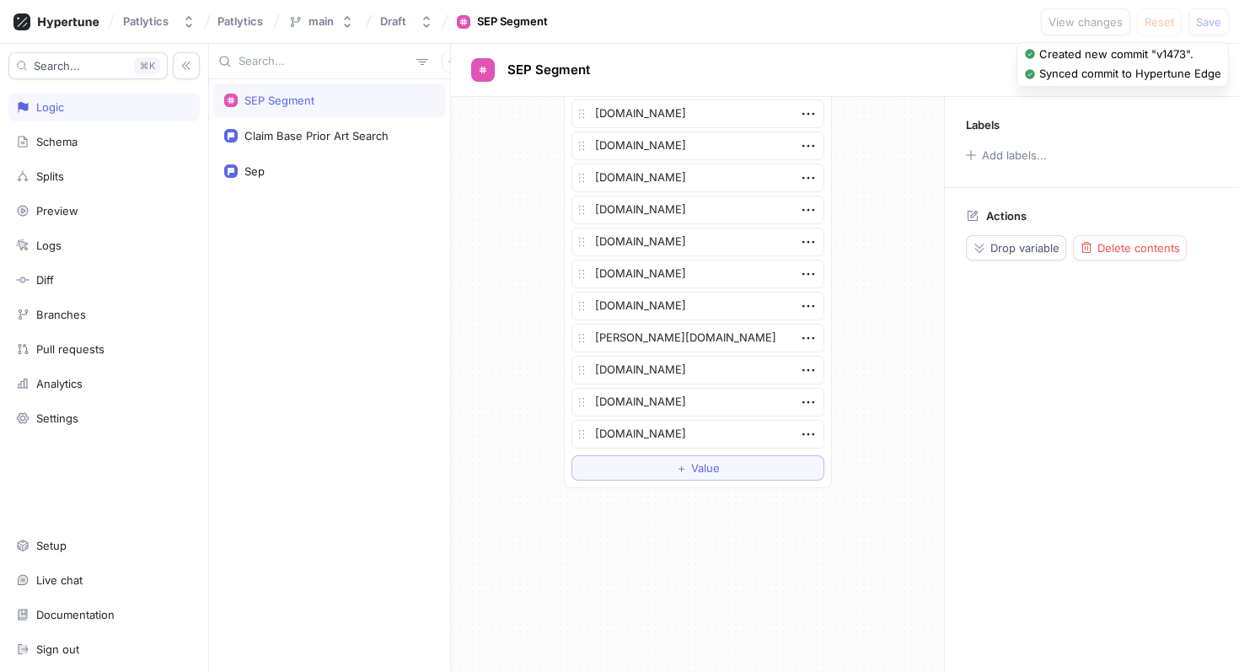
type textarea "x"
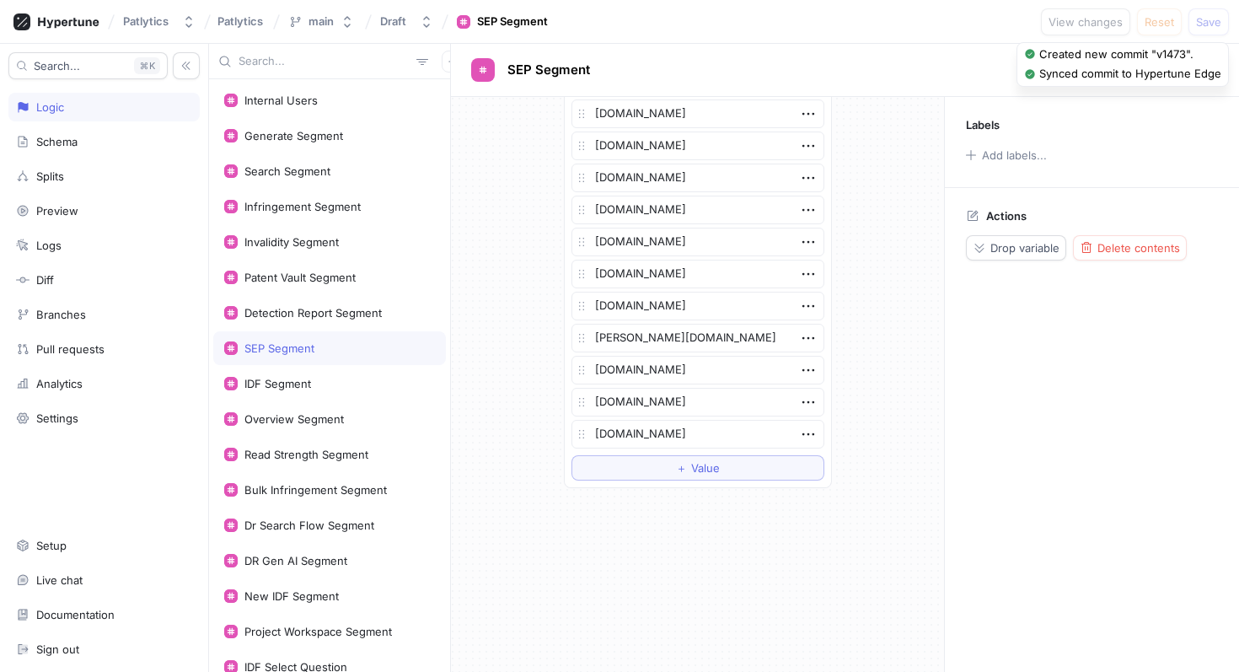
type input "i"
type textarea "x"
type input "infr"
type textarea "x"
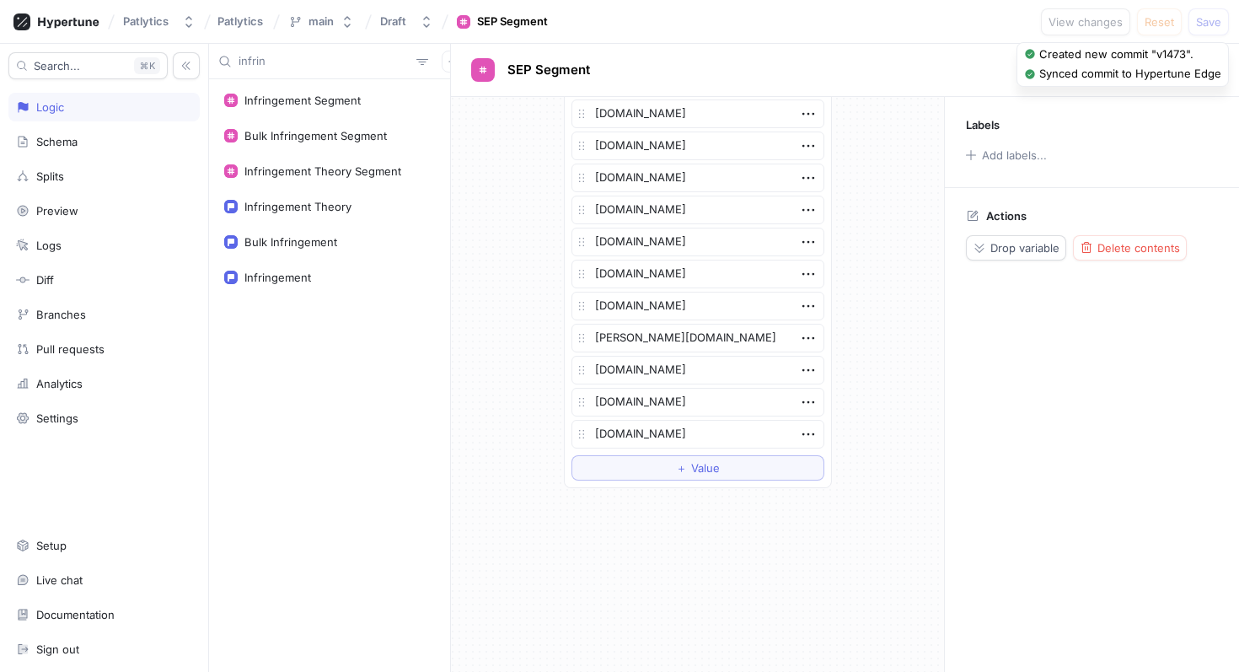
type input "infring"
type textarea "x"
type input "infringe"
type textarea "x"
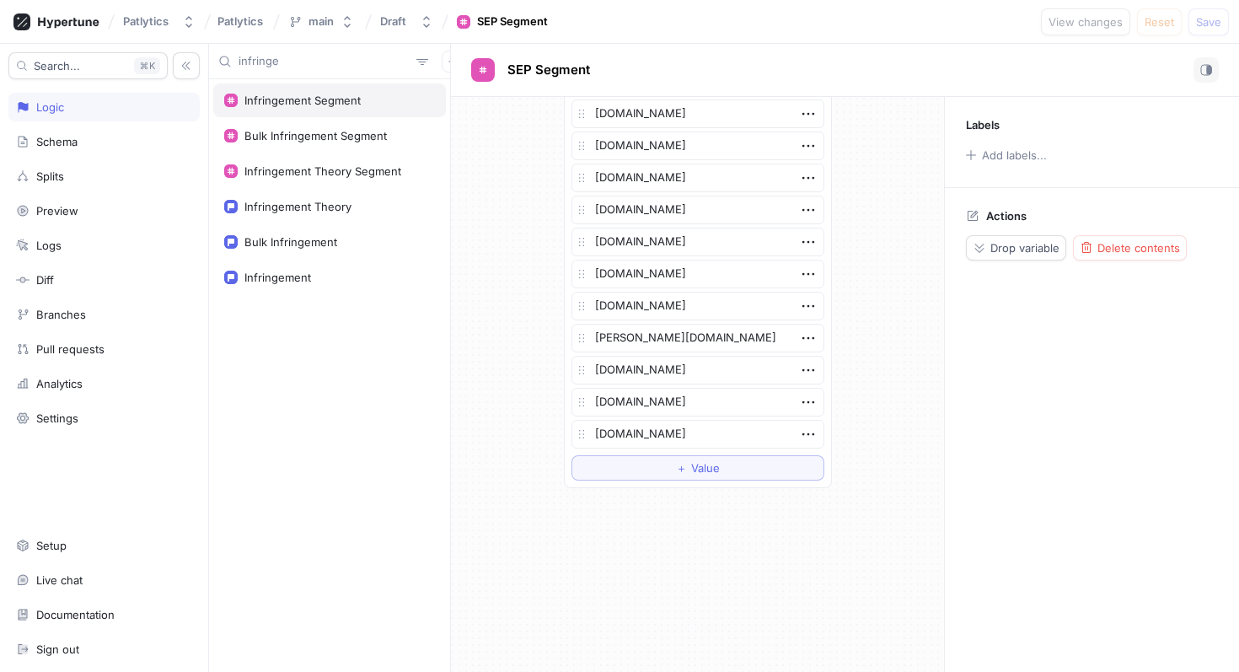
type input "infringe"
click at [266, 99] on div "Infringement Segment" at bounding box center [302, 100] width 116 height 13
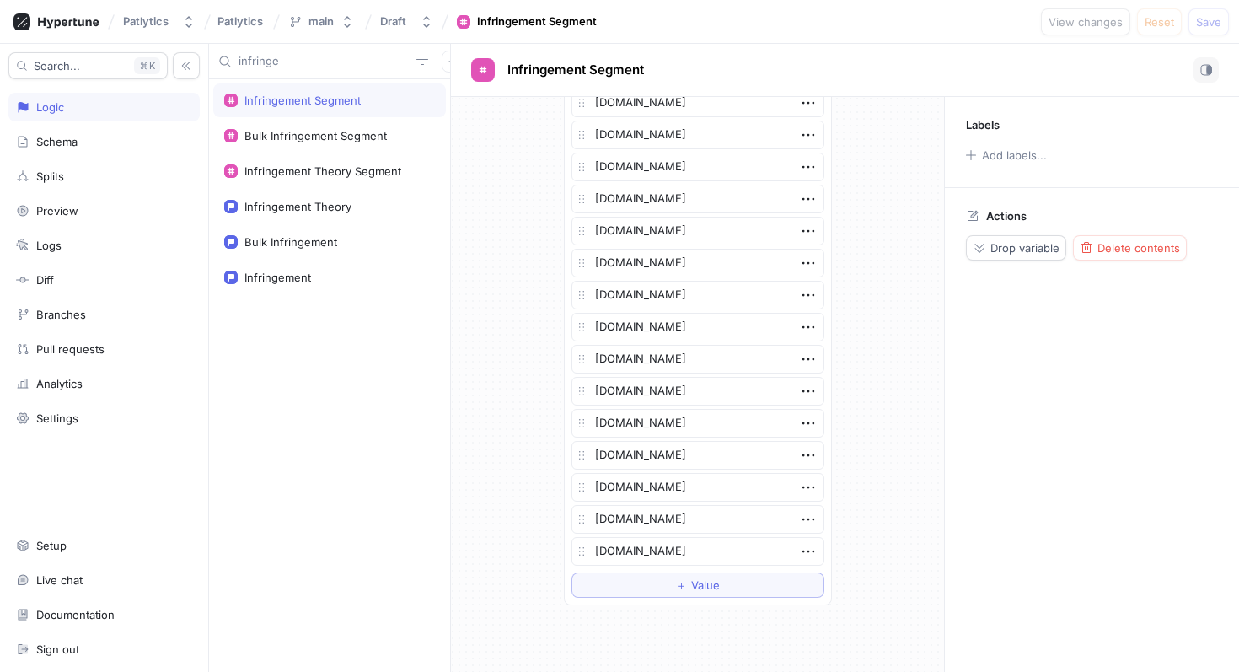
scroll to position [3023, 0]
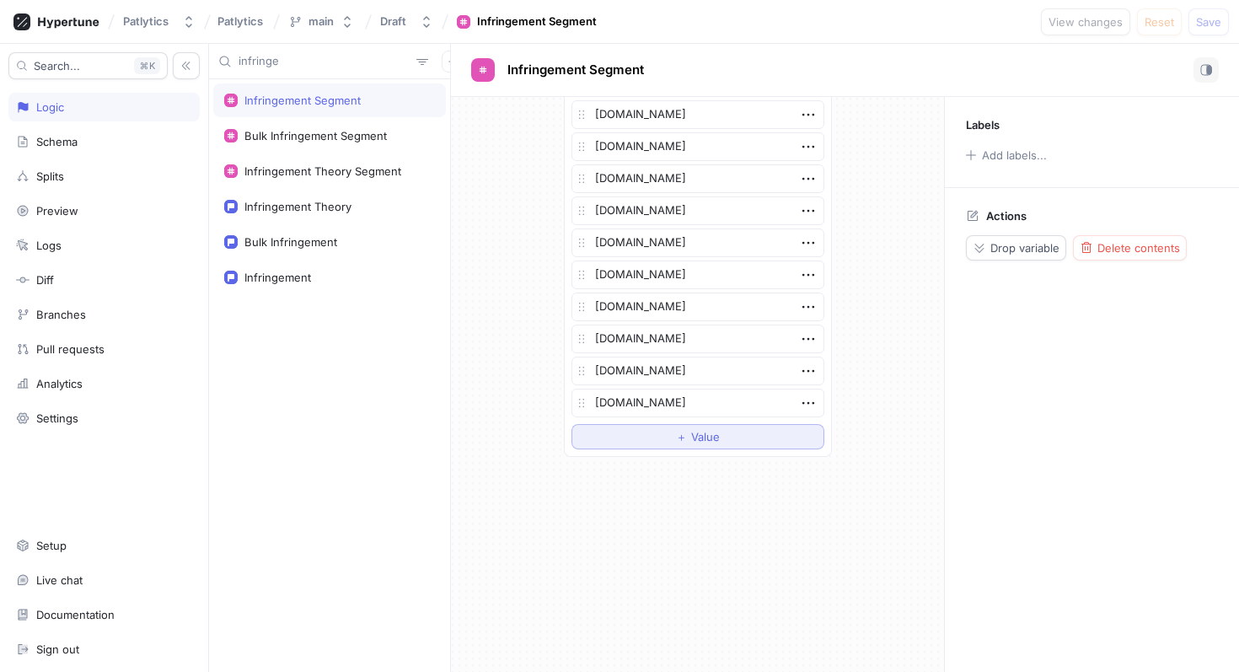
click at [663, 433] on button "＋ Value" at bounding box center [697, 436] width 253 height 25
type textarea "x"
type textarea "e"
type textarea "x"
type textarea "eq"
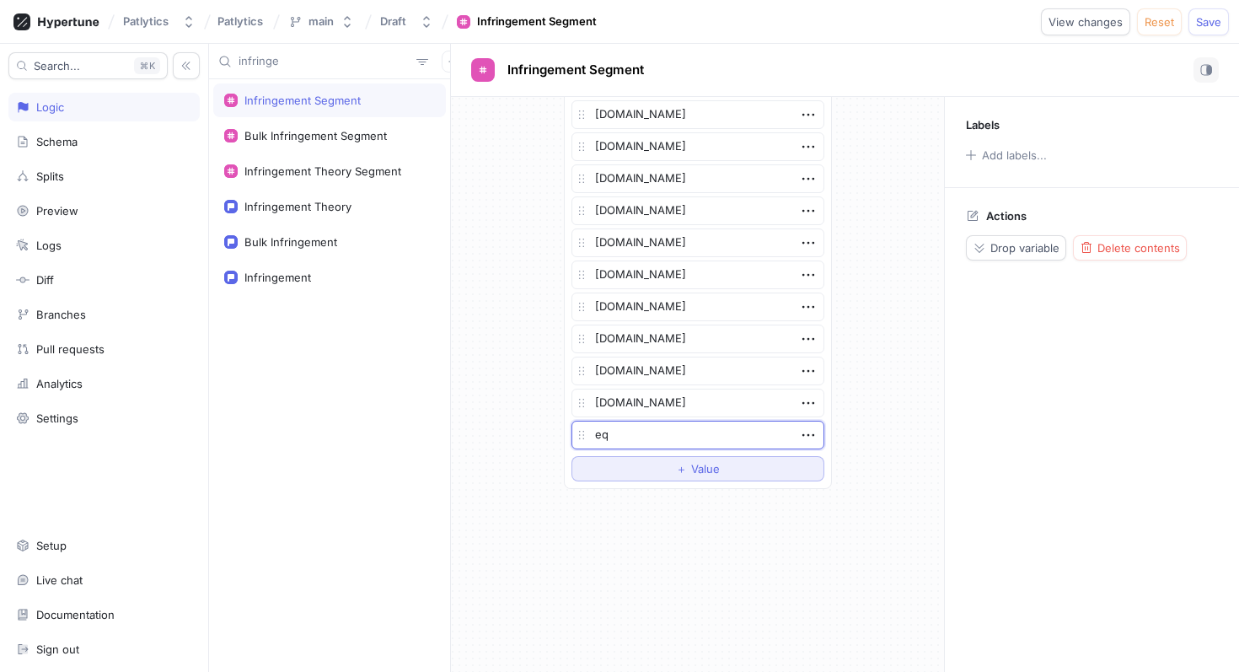
type textarea "x"
type textarea "equi"
type textarea "x"
type textarea "equip"
type textarea "x"
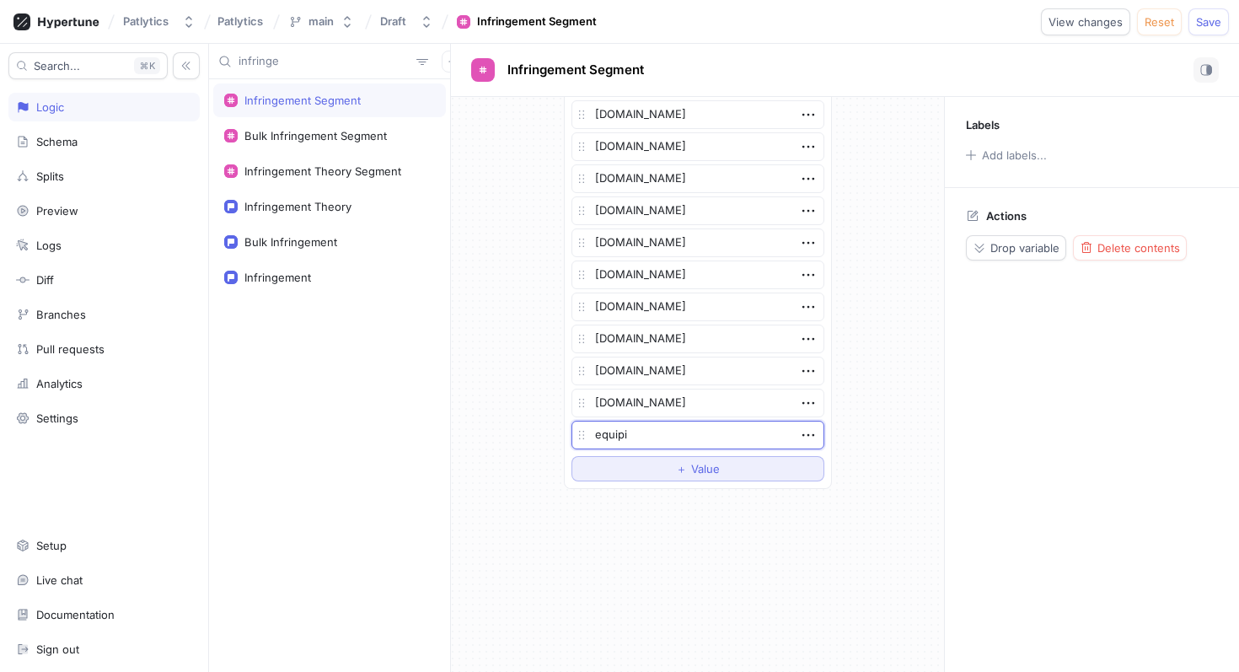
type textarea "equipip"
type textarea "x"
type textarea "equipip."
type textarea "x"
type textarea "equipip.co"
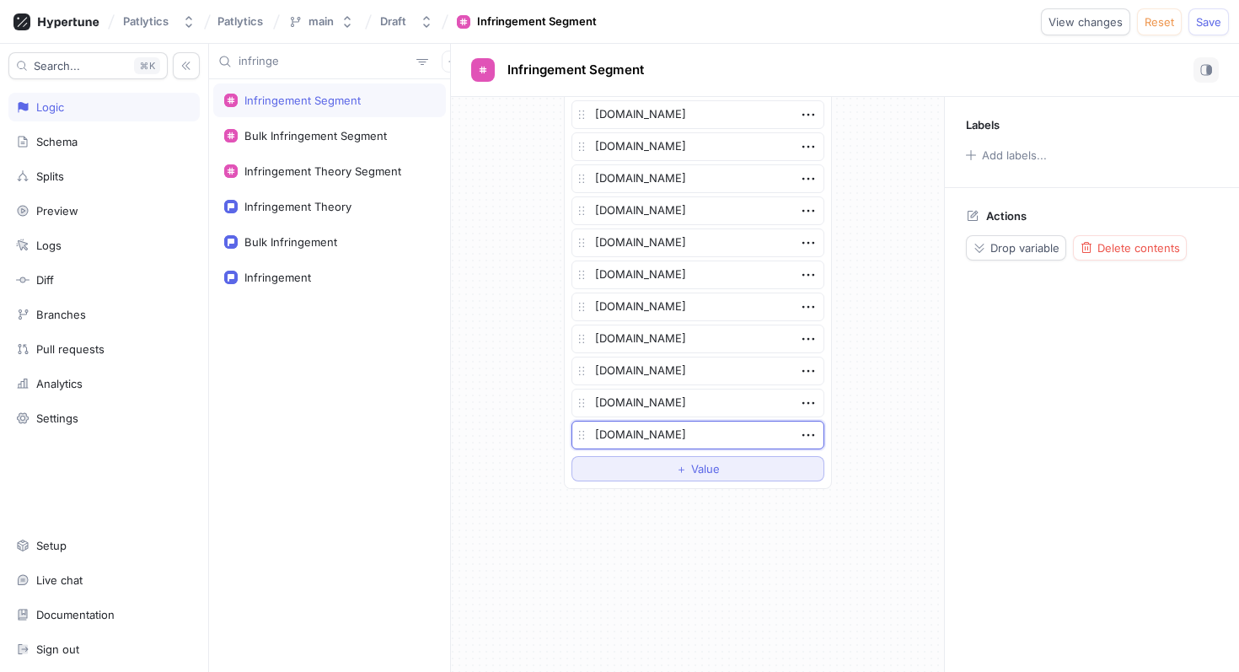
type textarea "x"
type textarea "equipip.com"
click at [1213, 23] on span "Save" at bounding box center [1208, 22] width 25 height 10
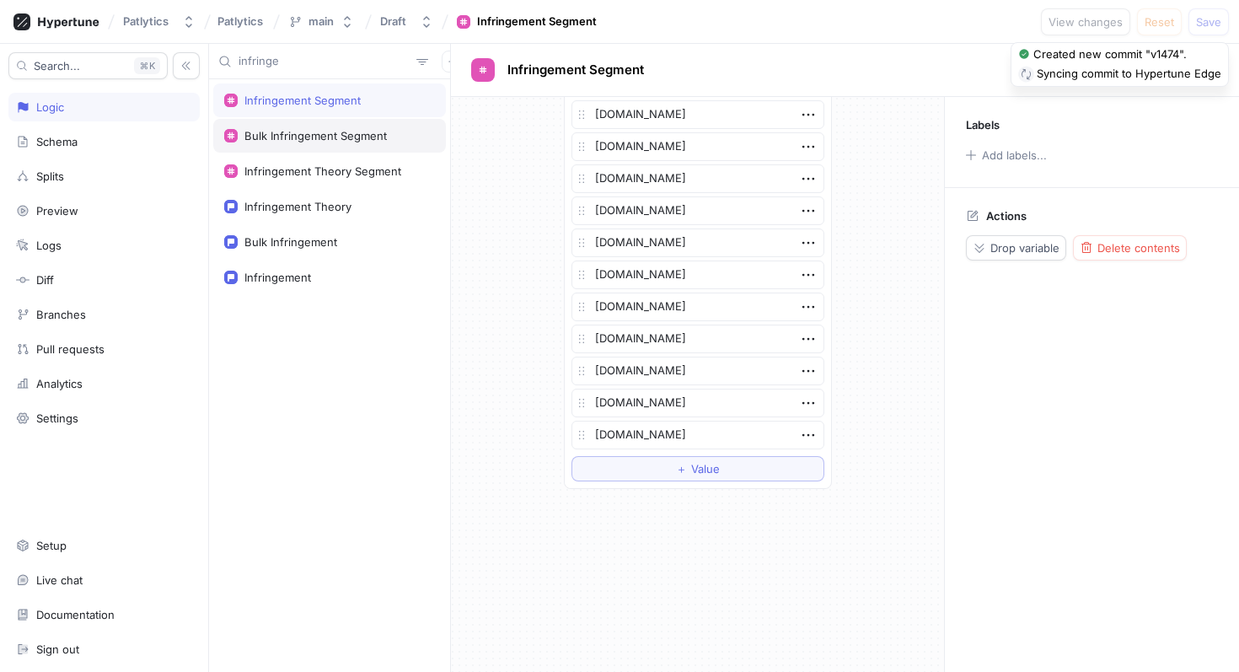
click at [292, 137] on div "Bulk Infringement Segment" at bounding box center [315, 135] width 142 height 13
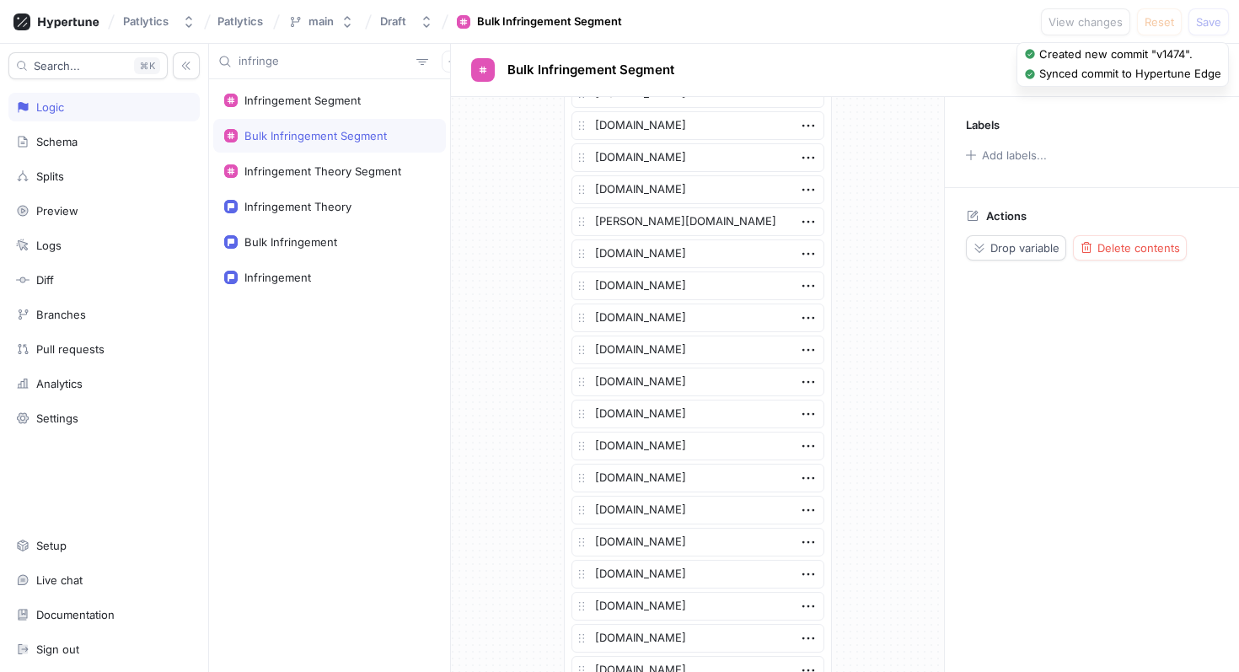
scroll to position [1934, 0]
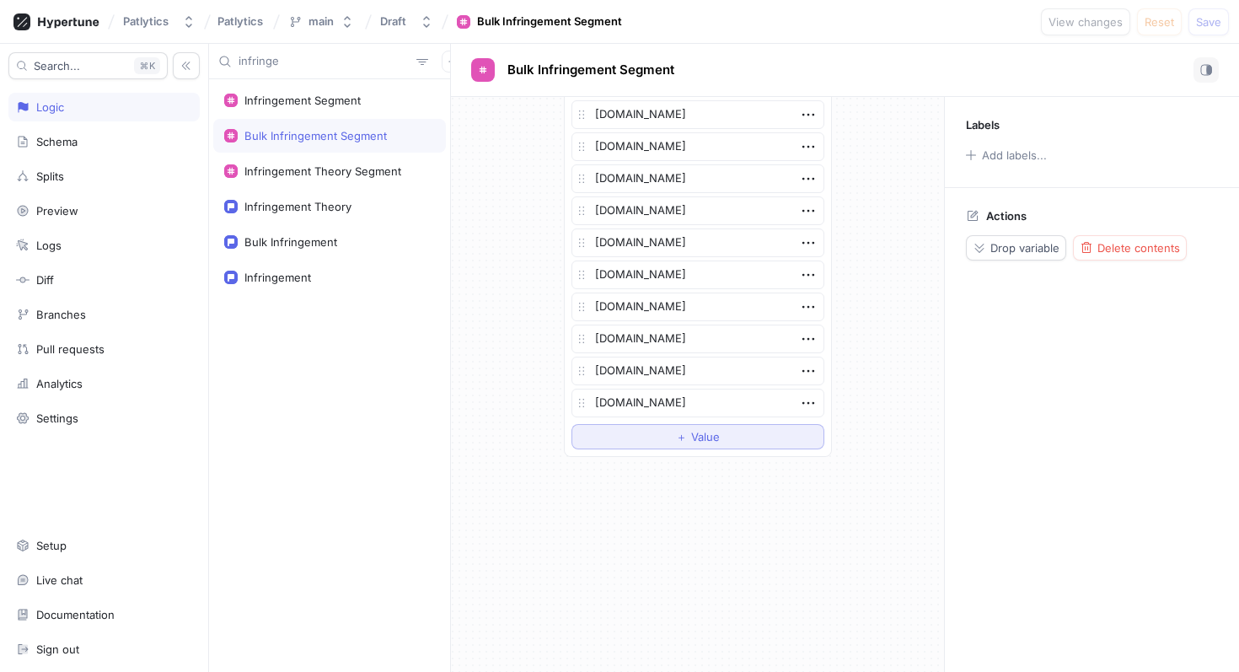
click at [647, 444] on button "＋ Value" at bounding box center [697, 436] width 253 height 25
type textarea "x"
type textarea "e"
type textarea "x"
type textarea "eq"
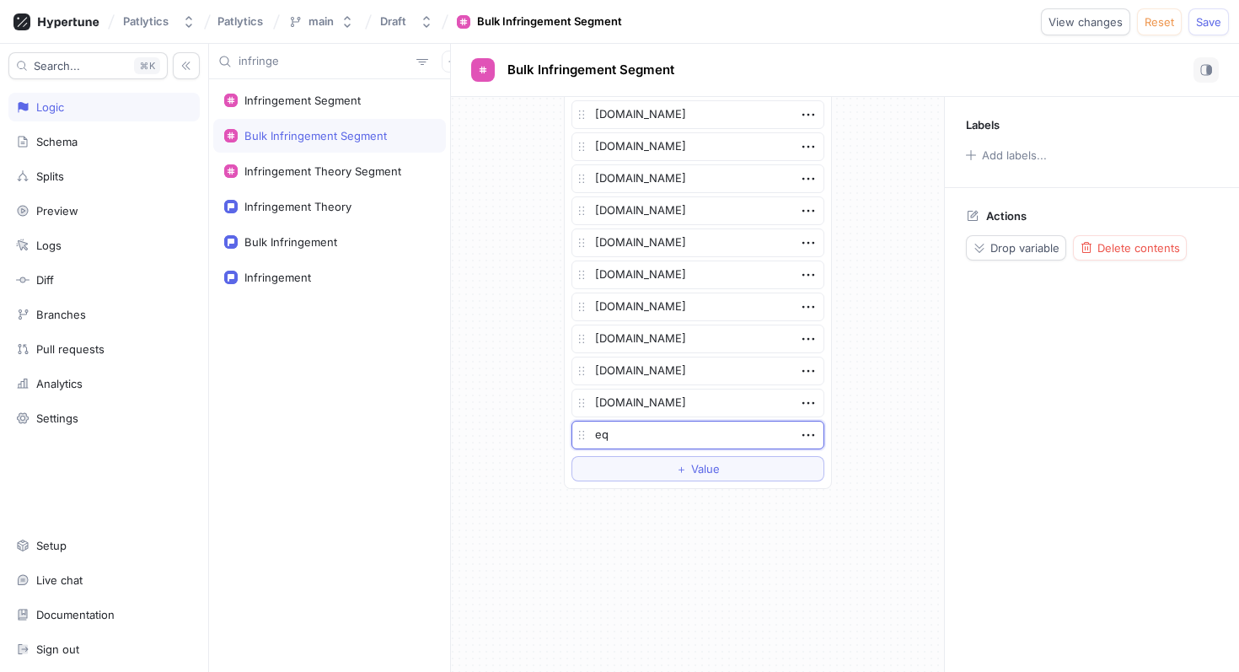
type textarea "x"
type textarea "equ"
type textarea "x"
type textarea "equi"
type textarea "x"
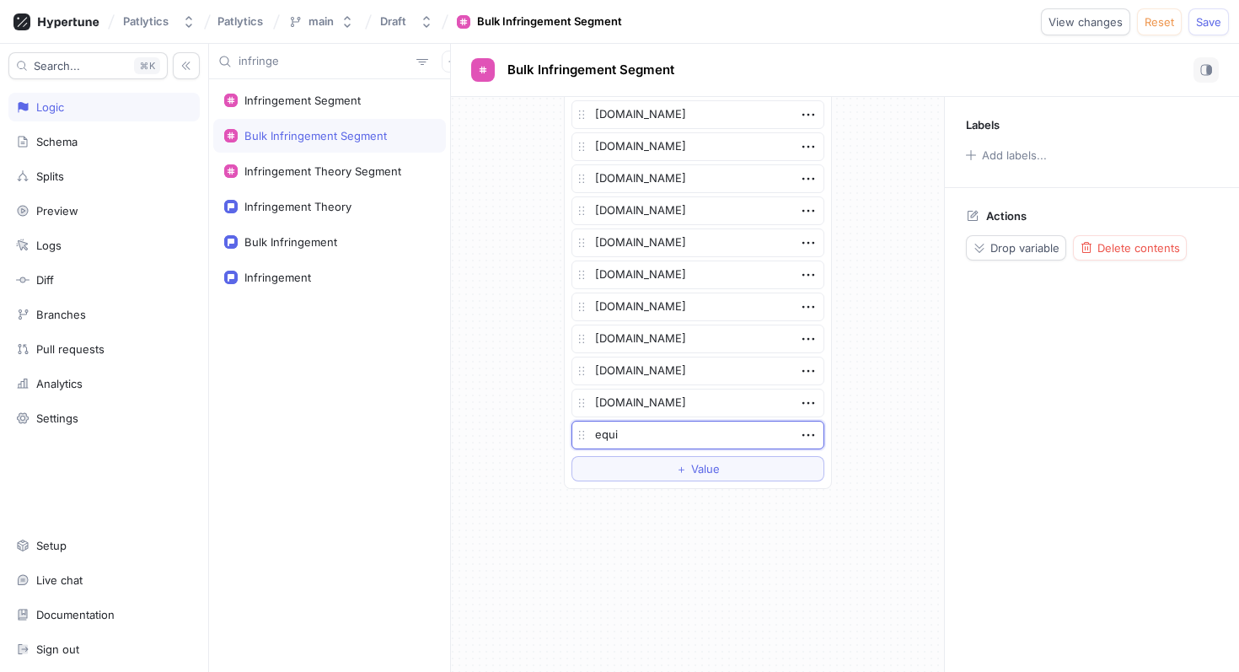
type textarea "equip"
type textarea "x"
type textarea "equipi"
type textarea "x"
type textarea "equipip"
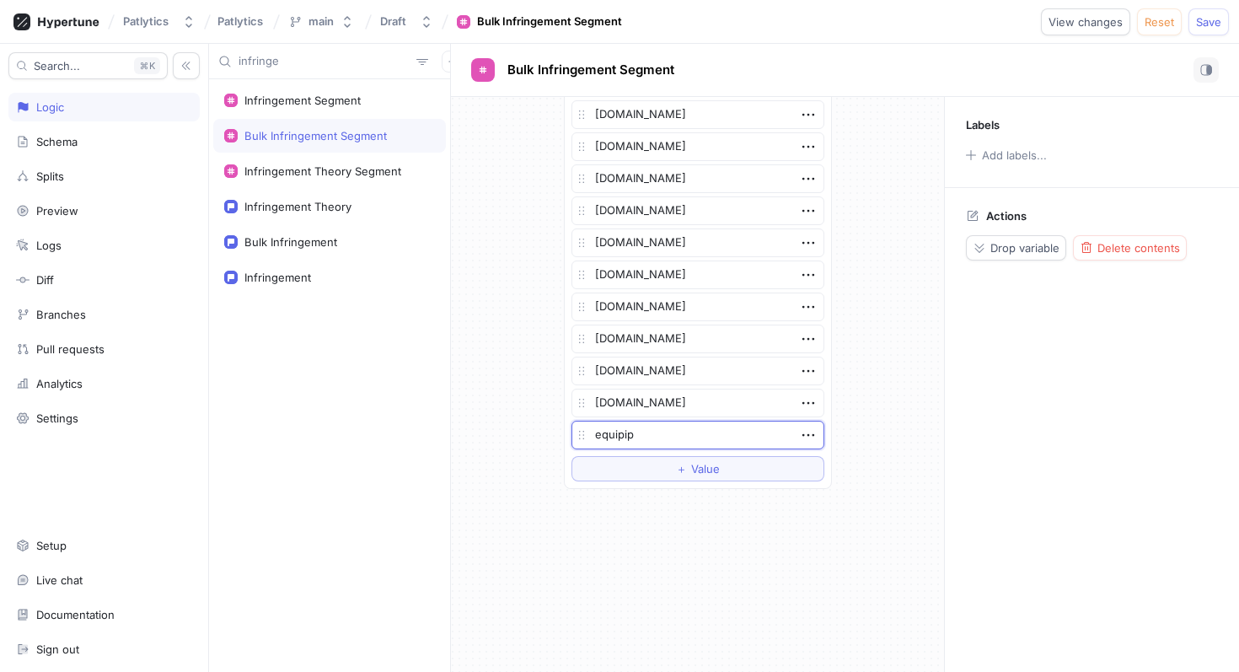
type textarea "x"
type textarea "equipip."
type textarea "x"
type textarea "equipip.c"
type textarea "x"
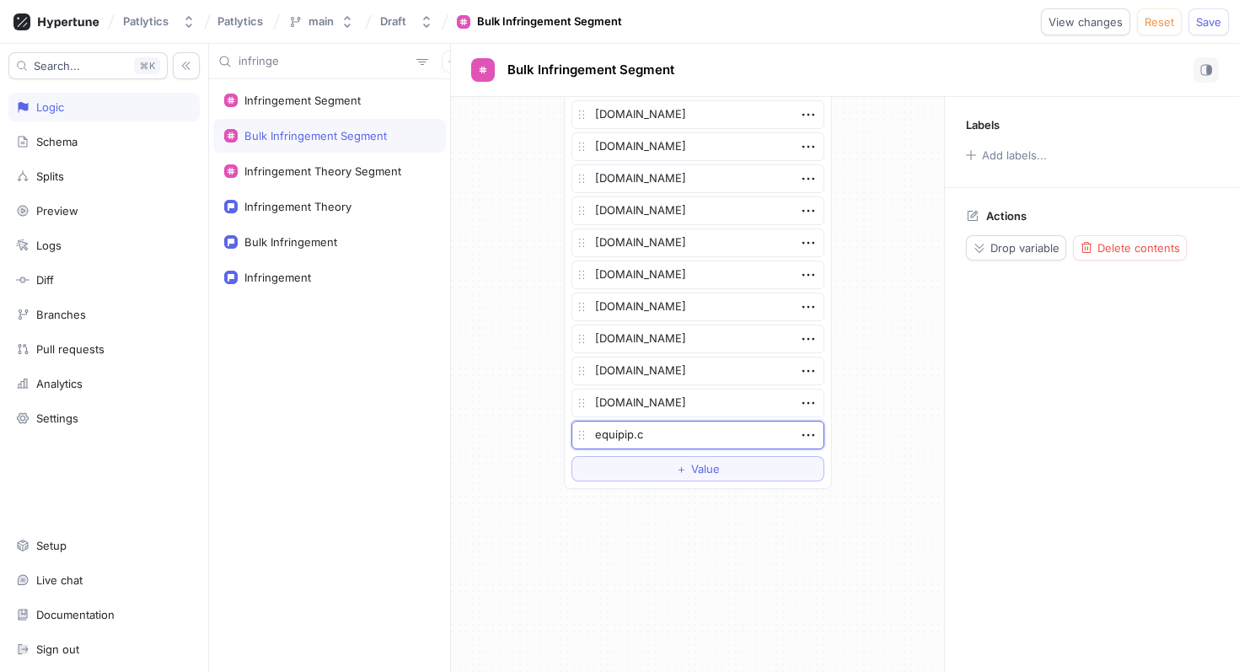
type textarea "equipip.co"
type textarea "x"
type textarea "equipip.com"
click at [1201, 29] on button "Save" at bounding box center [1208, 21] width 40 height 27
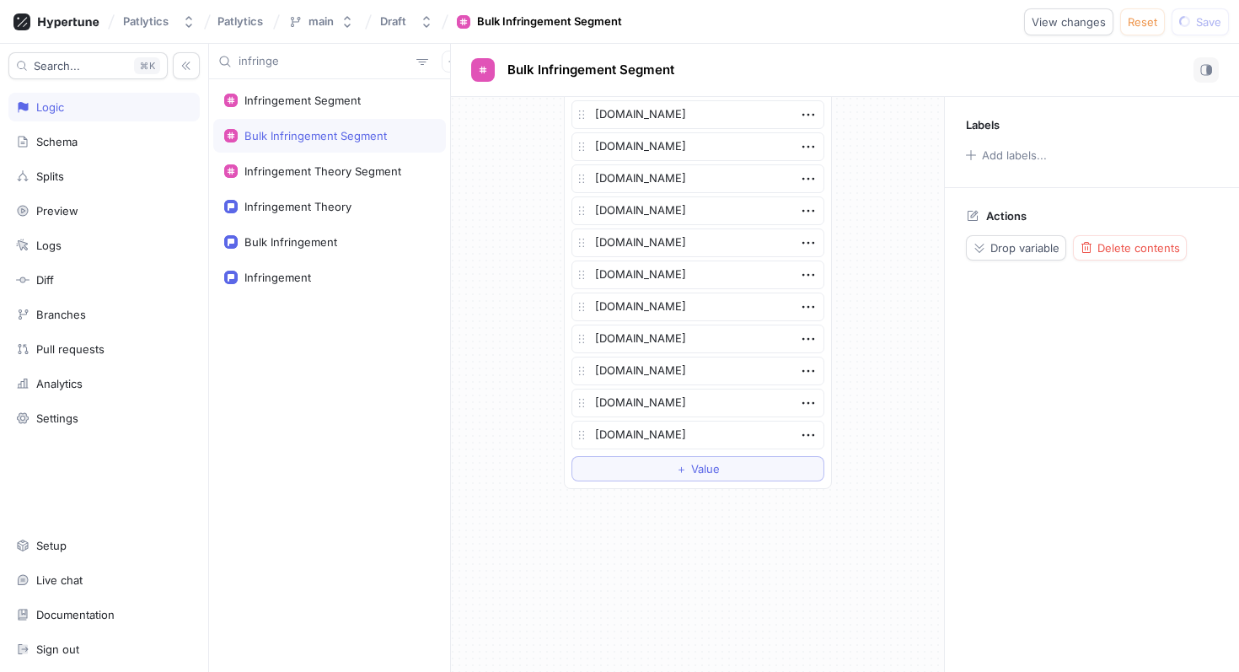
type textarea "x"
click at [349, 62] on input "infringe" at bounding box center [324, 61] width 171 height 17
type input "e"
type textarea "x"
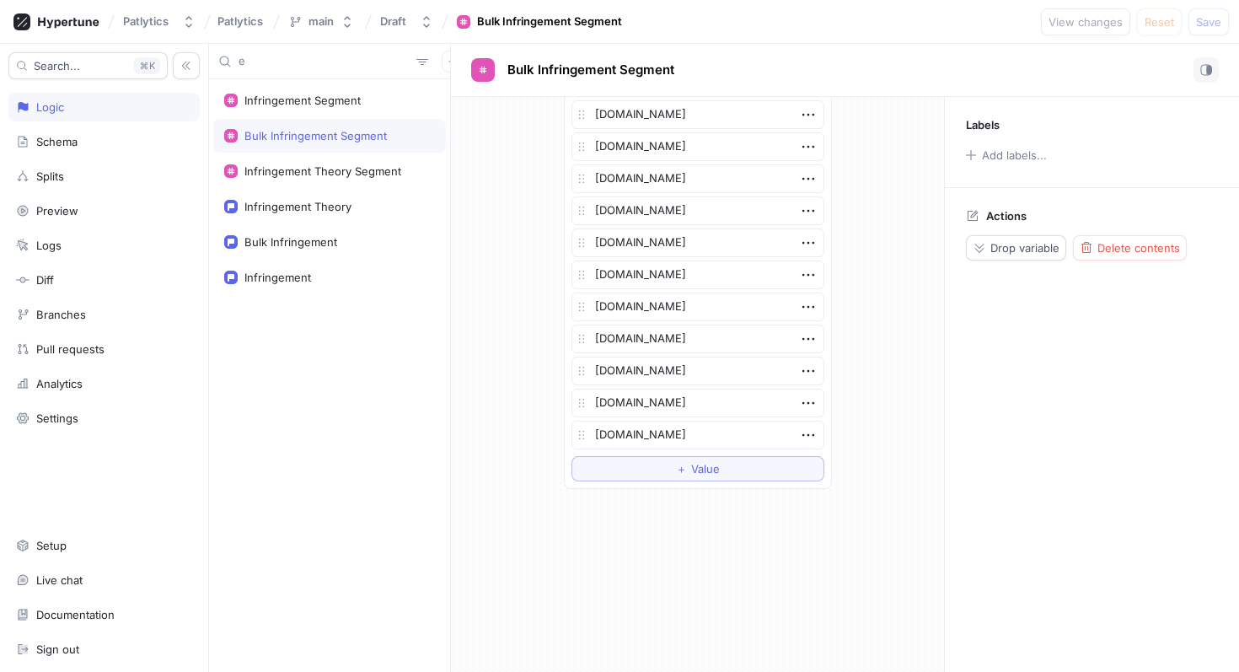
type input "eq"
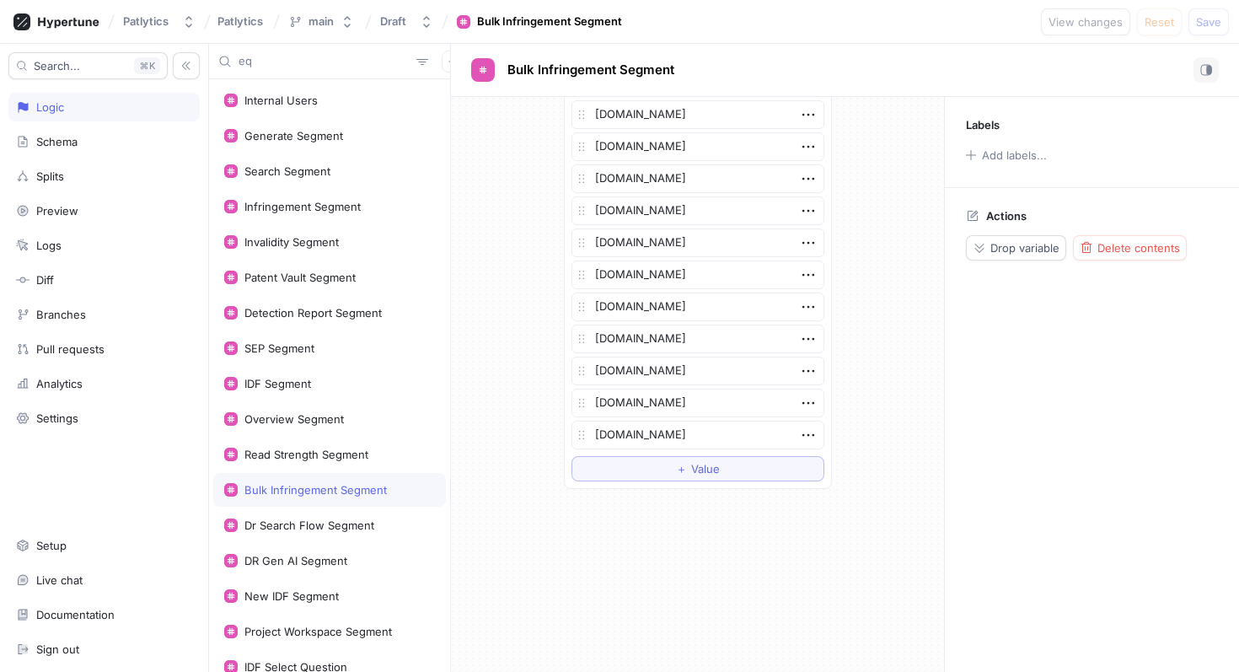
type textarea "x"
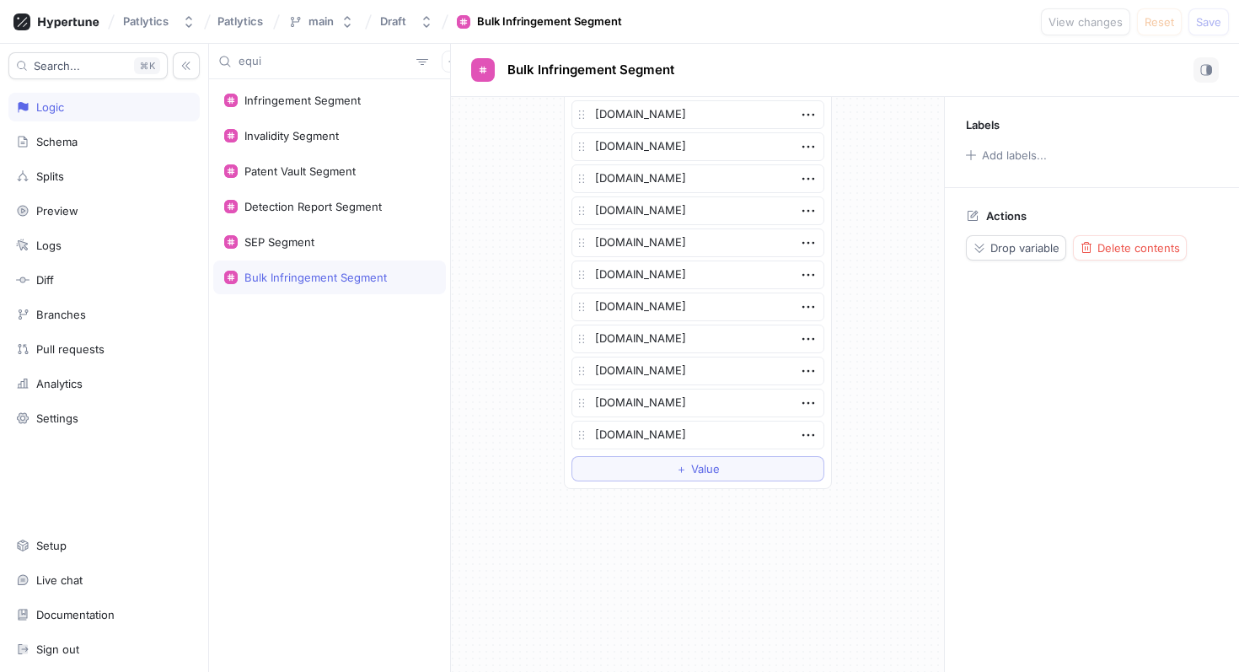
type input "equip"
type textarea "x"
type input "equip"
type textarea "x"
